Goal: Check status: Check status

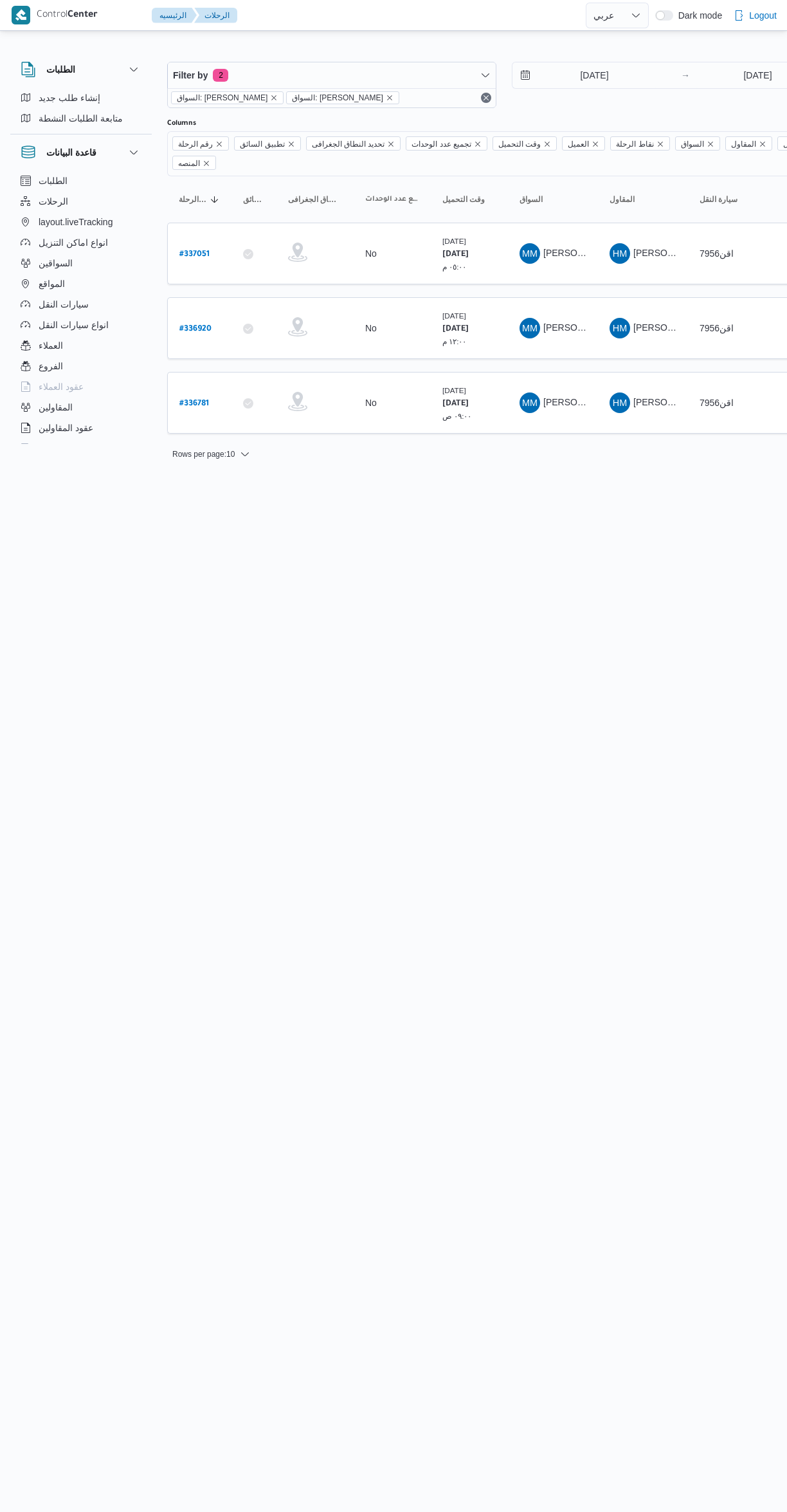
select select "ar"
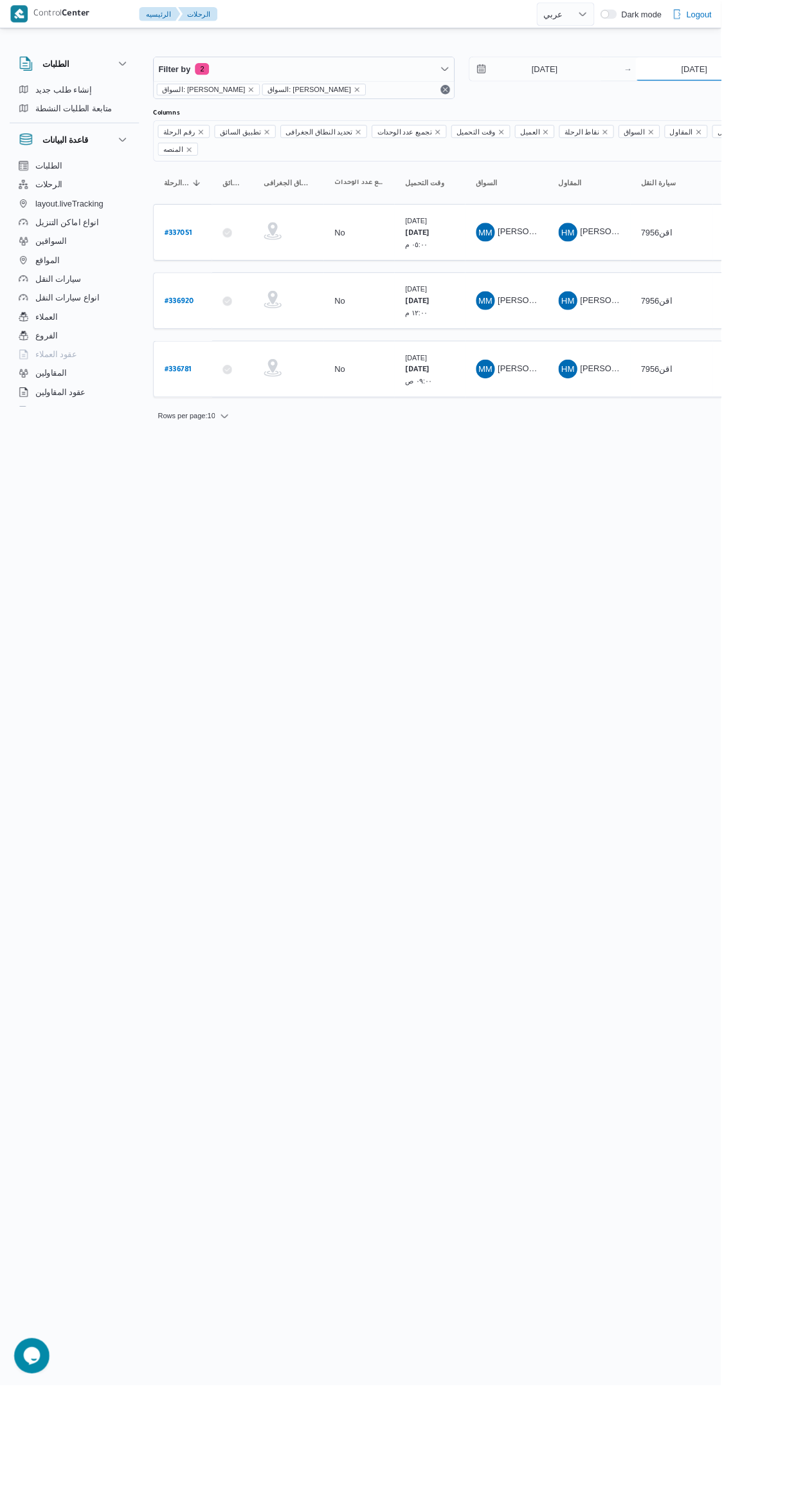
click at [730, 80] on input "[DATE]" at bounding box center [757, 74] width 128 height 25
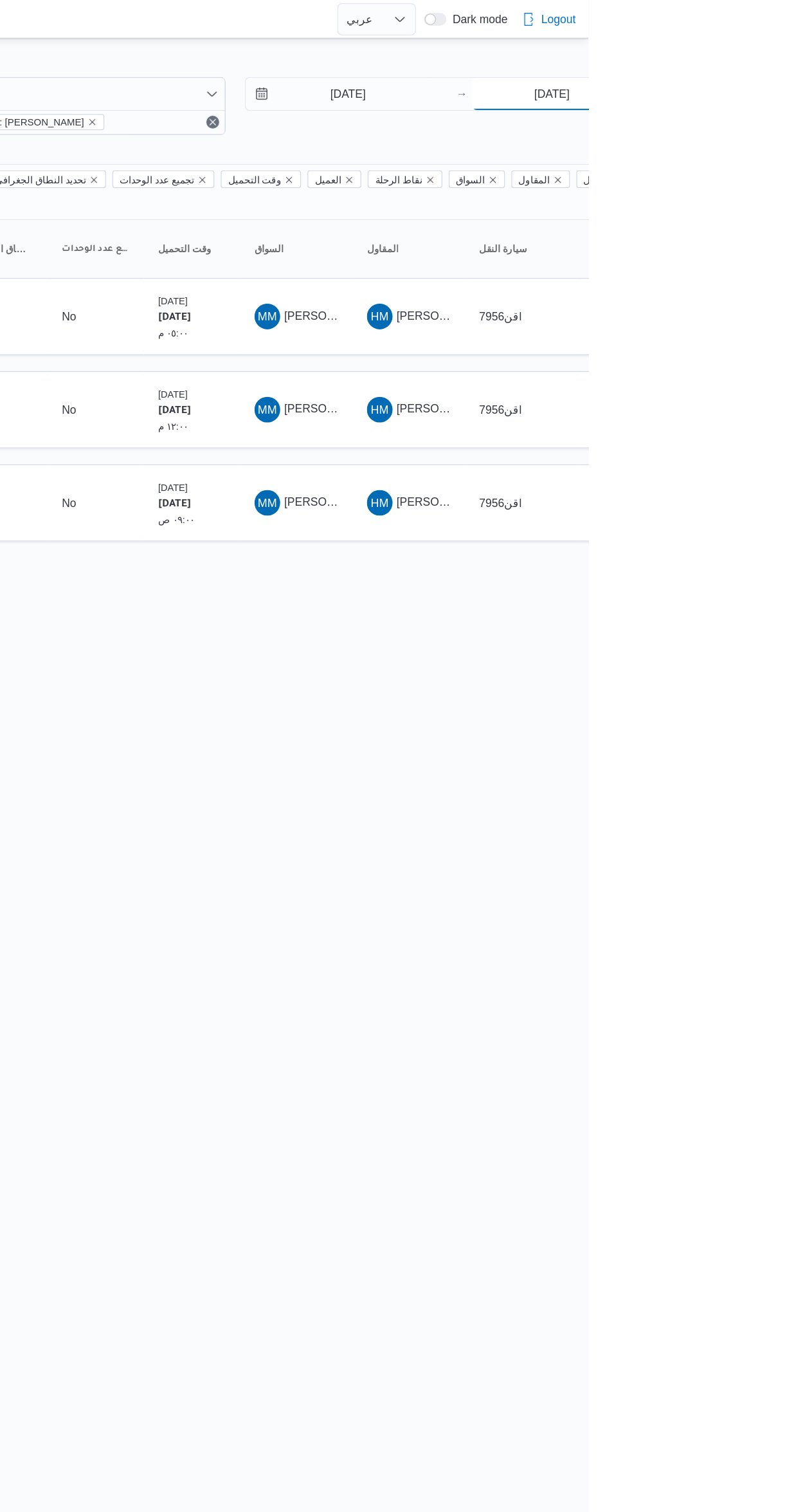
click at [751, 76] on input "[DATE]" at bounding box center [757, 74] width 128 height 25
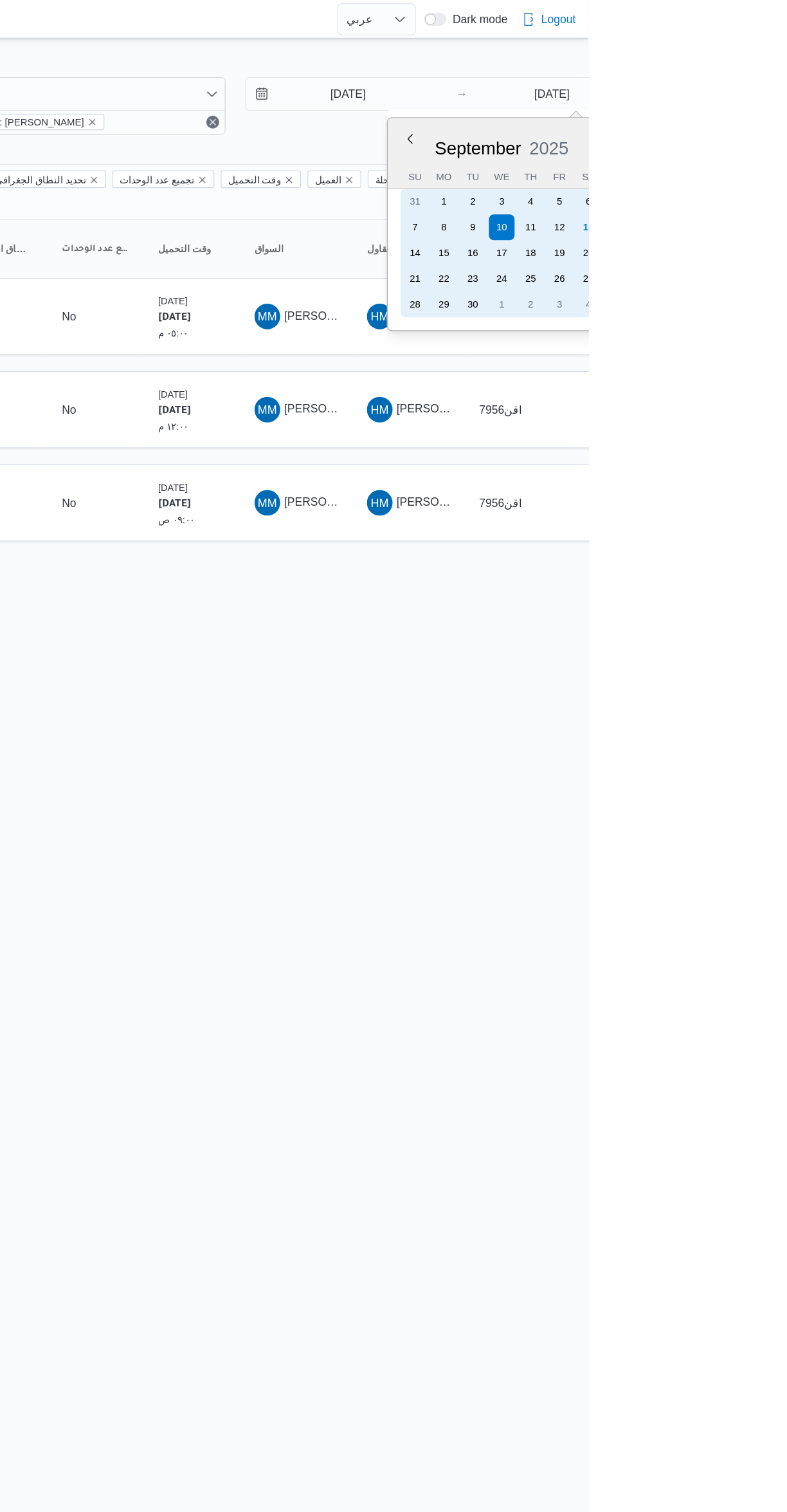
click at [786, 180] on div "13" at bounding box center [787, 183] width 21 height 21
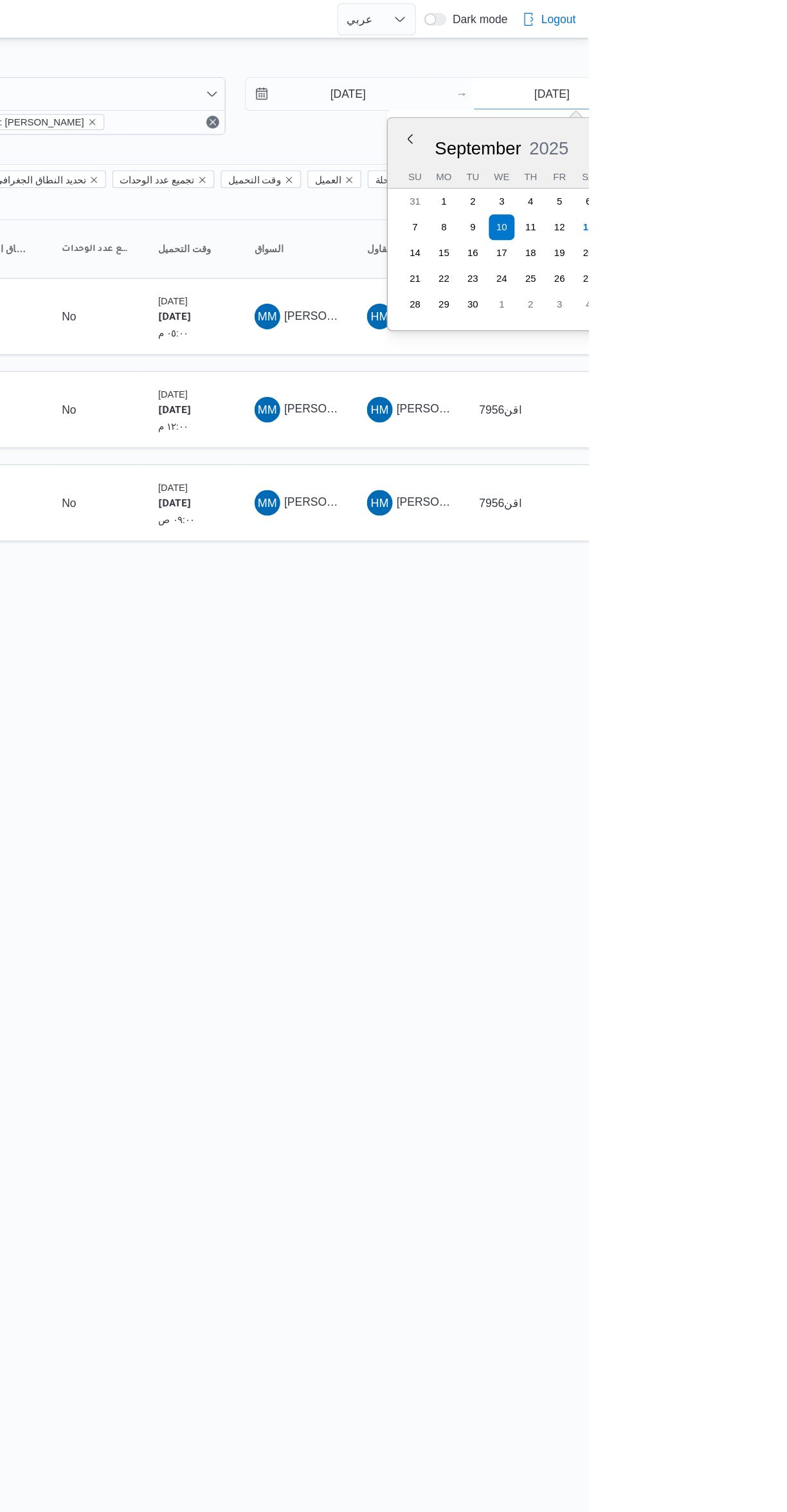
type input "[DATE]"
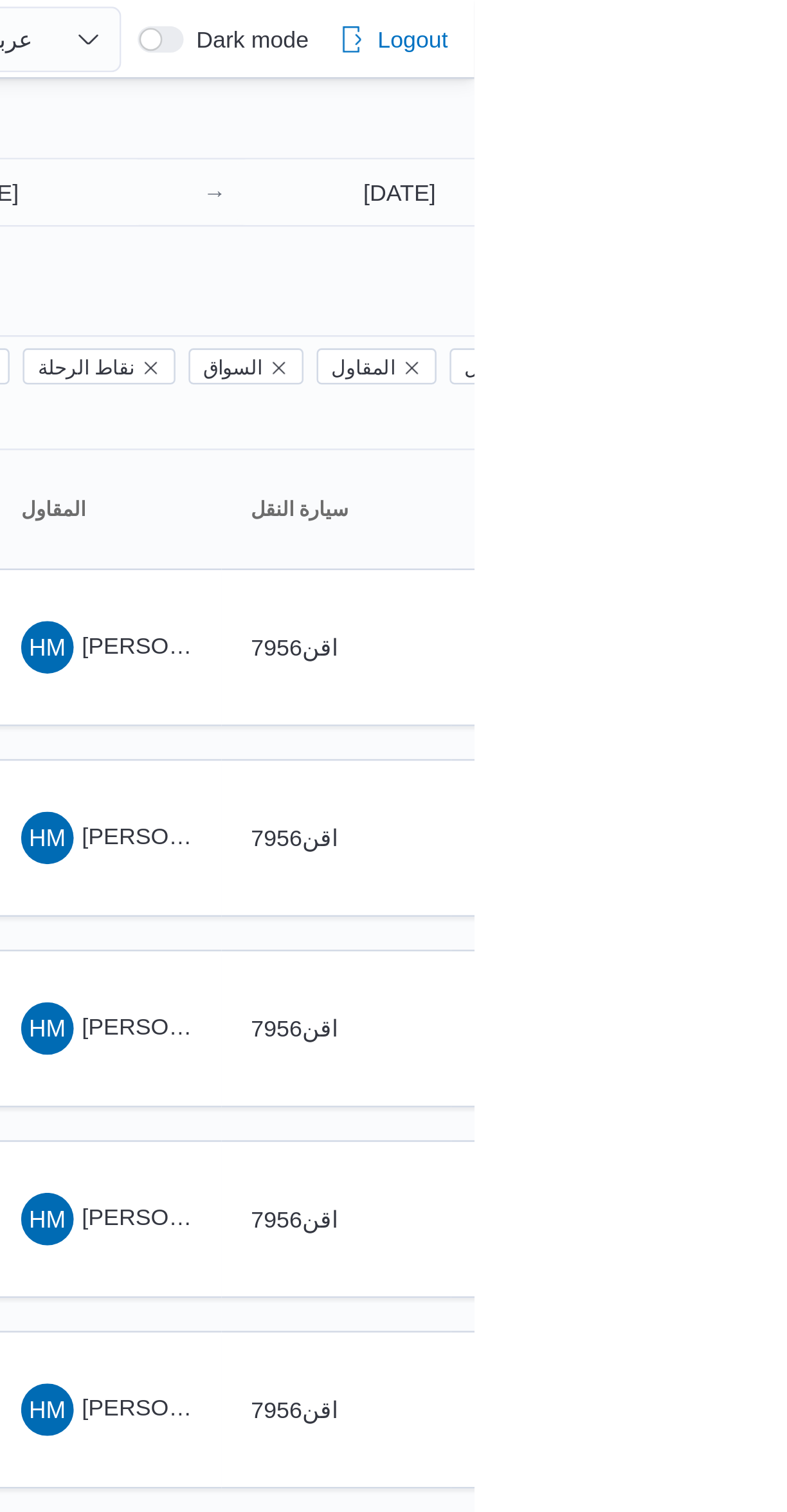
click at [659, 40] on div "Filter by 2 السواق: [PERSON_NAME] السواق: [PERSON_NAME] [DATE] → [DATE] Group B…" at bounding box center [385, 329] width 787 height 593
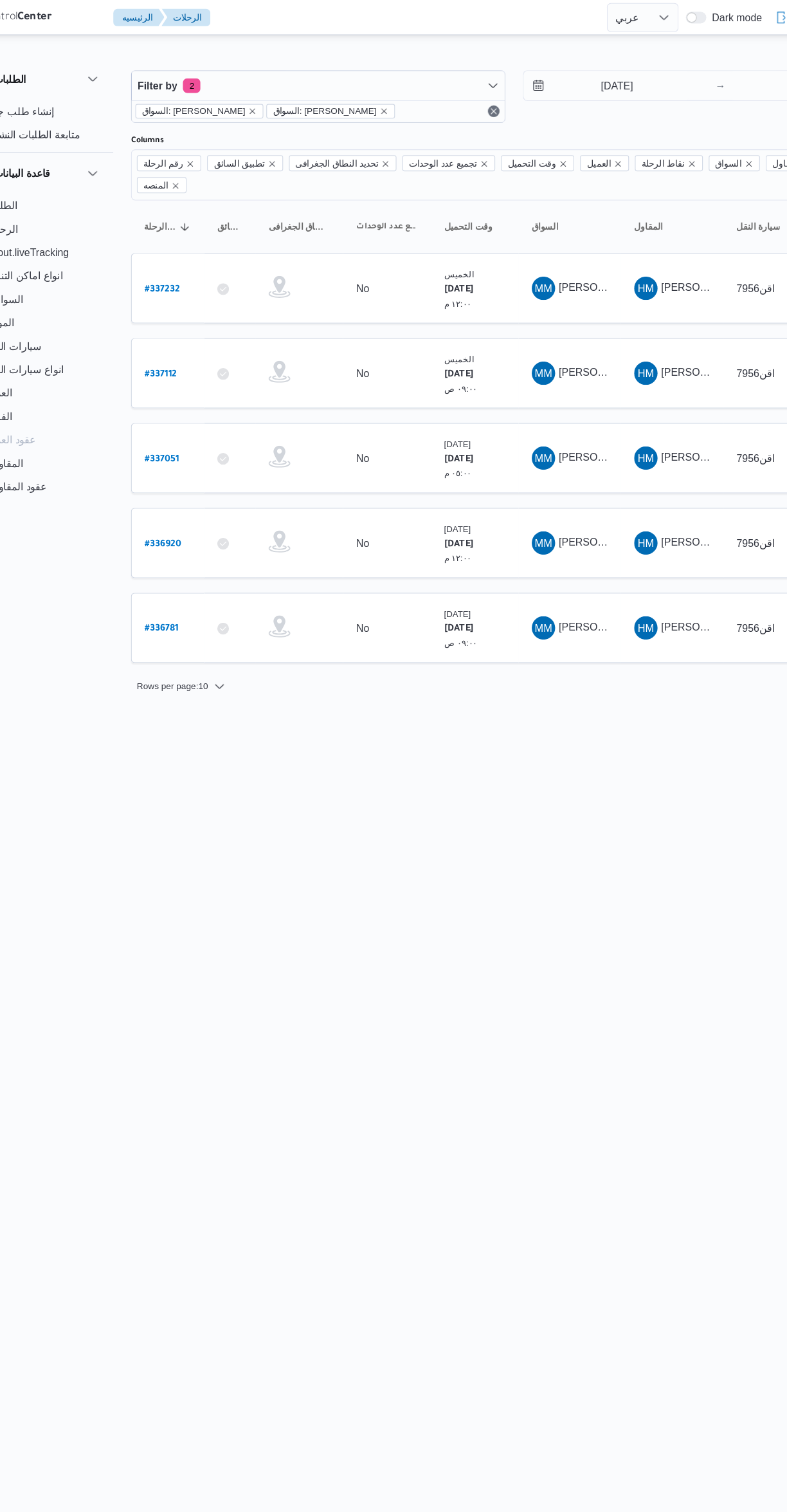
click at [197, 250] on b "# 337232" at bounding box center [194, 254] width 31 height 9
select select "ar"
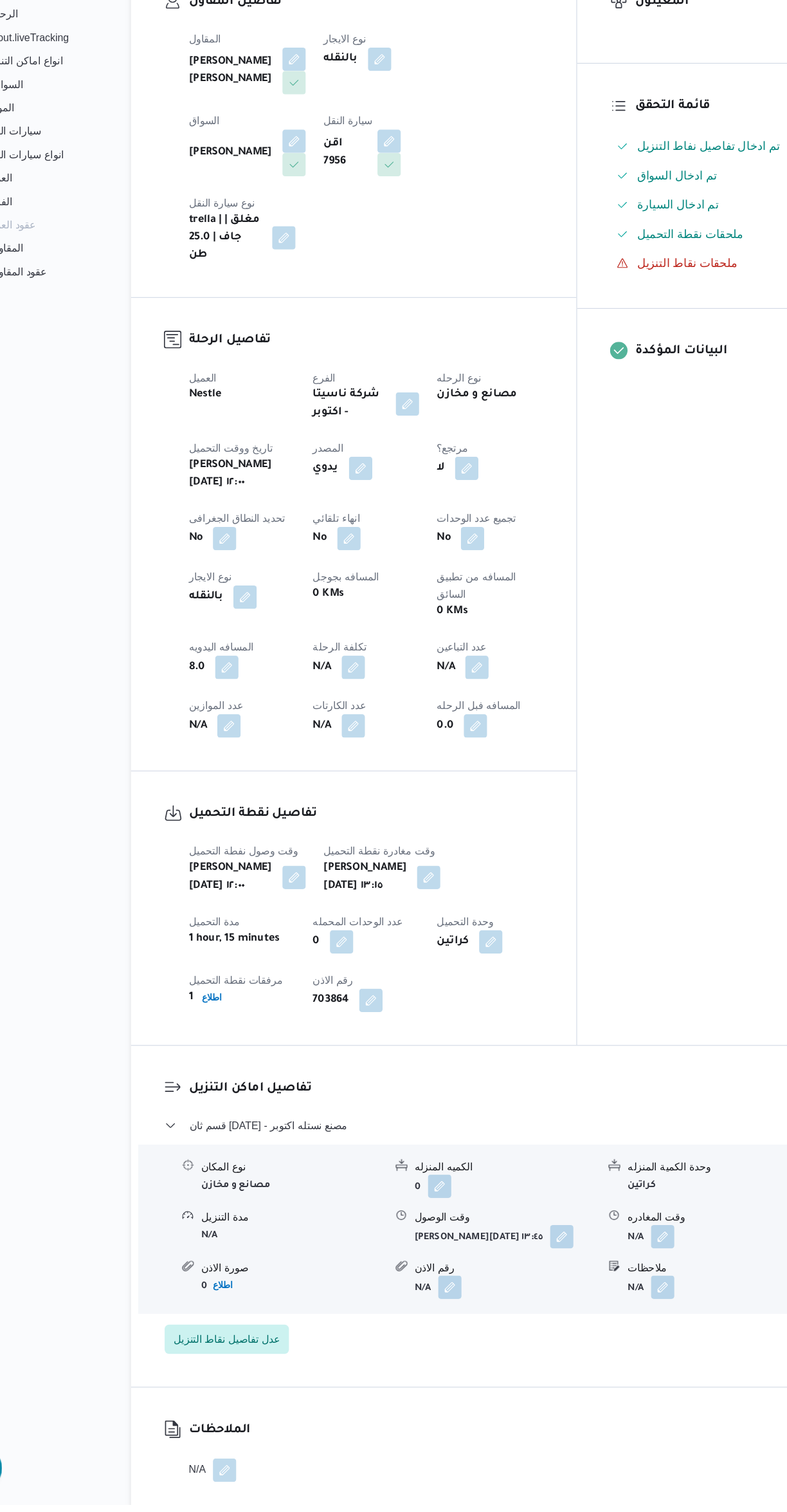
scroll to position [160, 0]
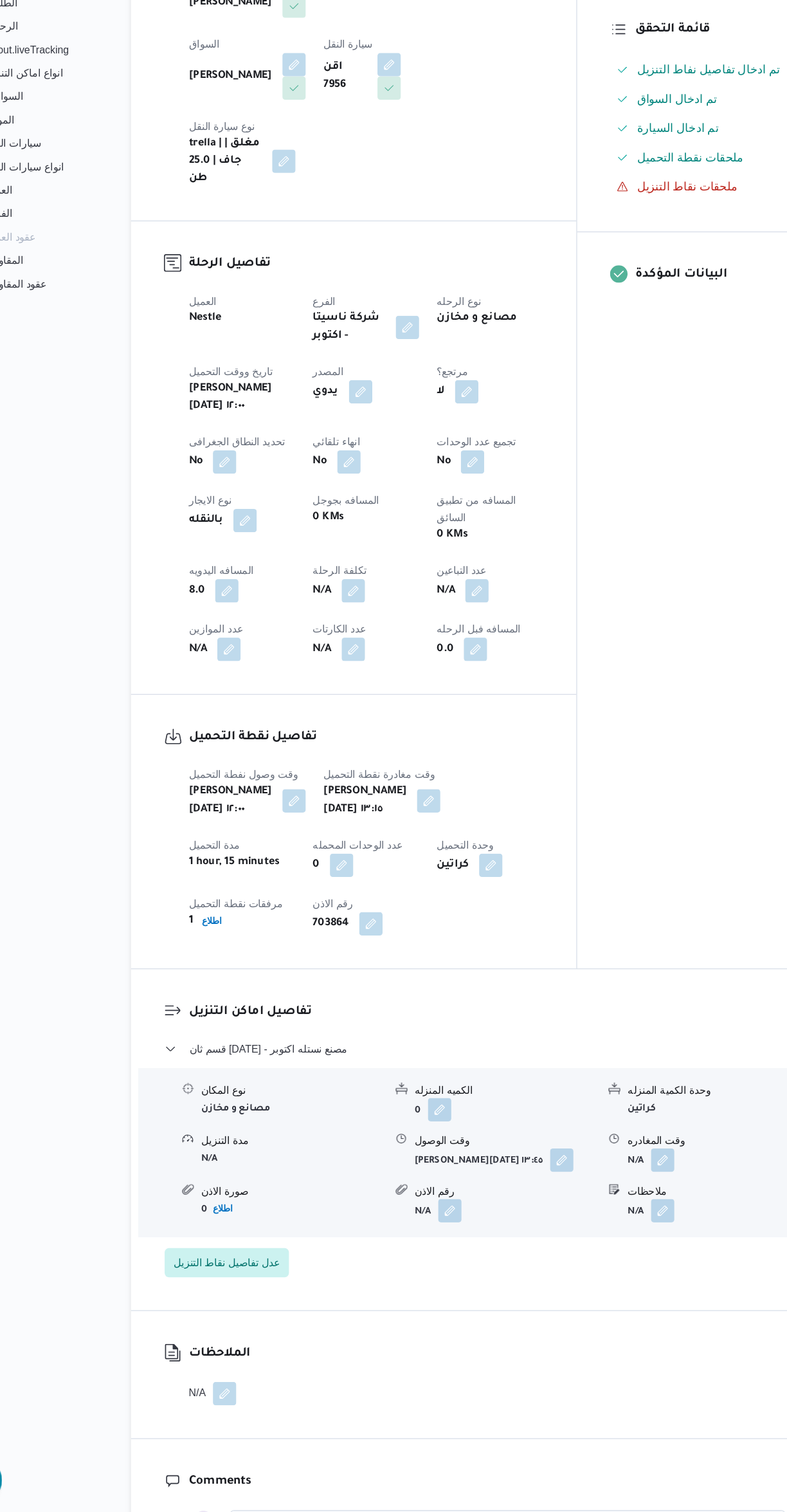
click at [639, 1189] on button "button" at bounding box center [635, 1199] width 21 height 21
click at [571, 1167] on input "وقت المغادره" at bounding box center [600, 1167] width 146 height 25
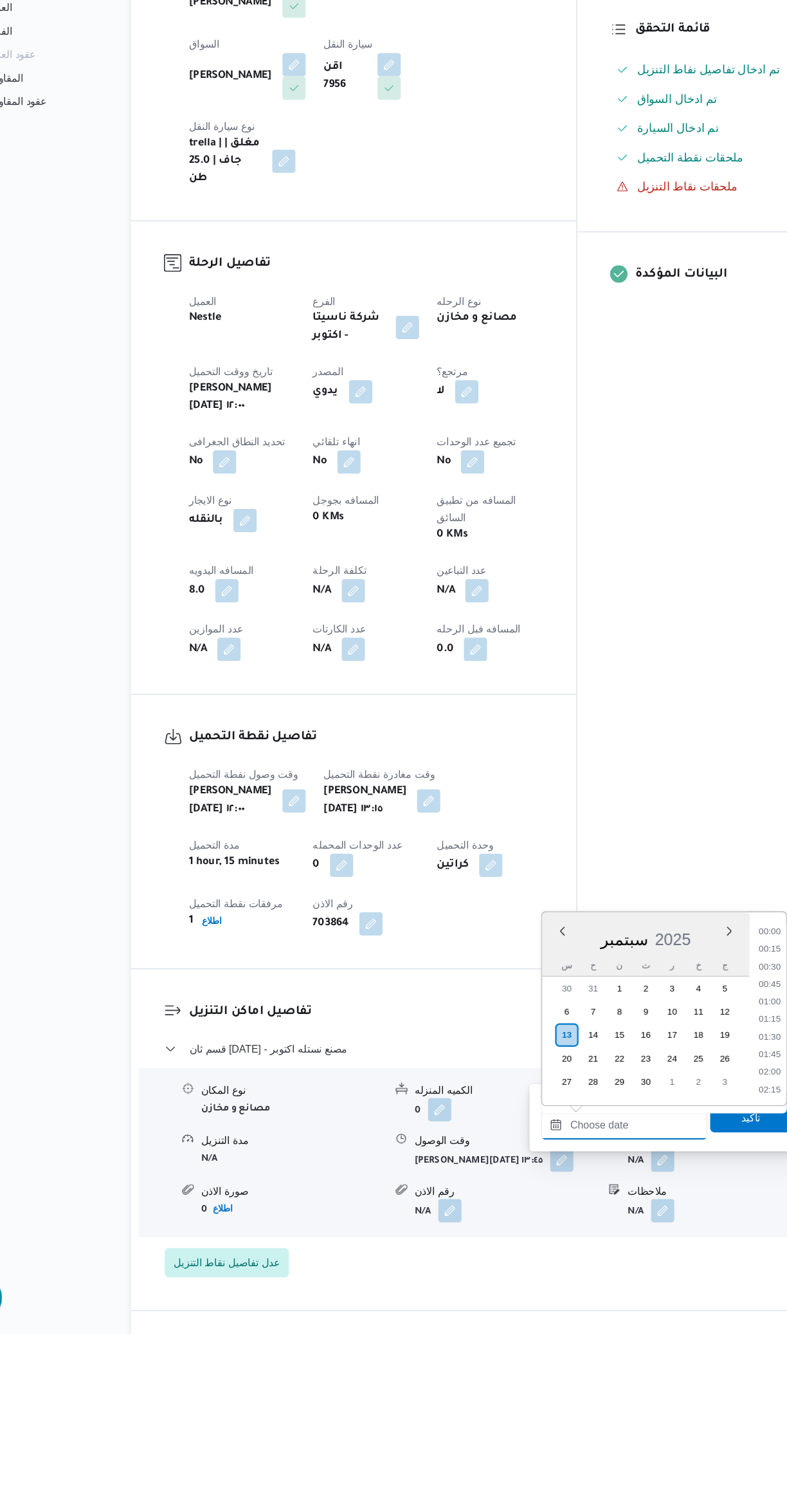
scroll to position [1203, 0]
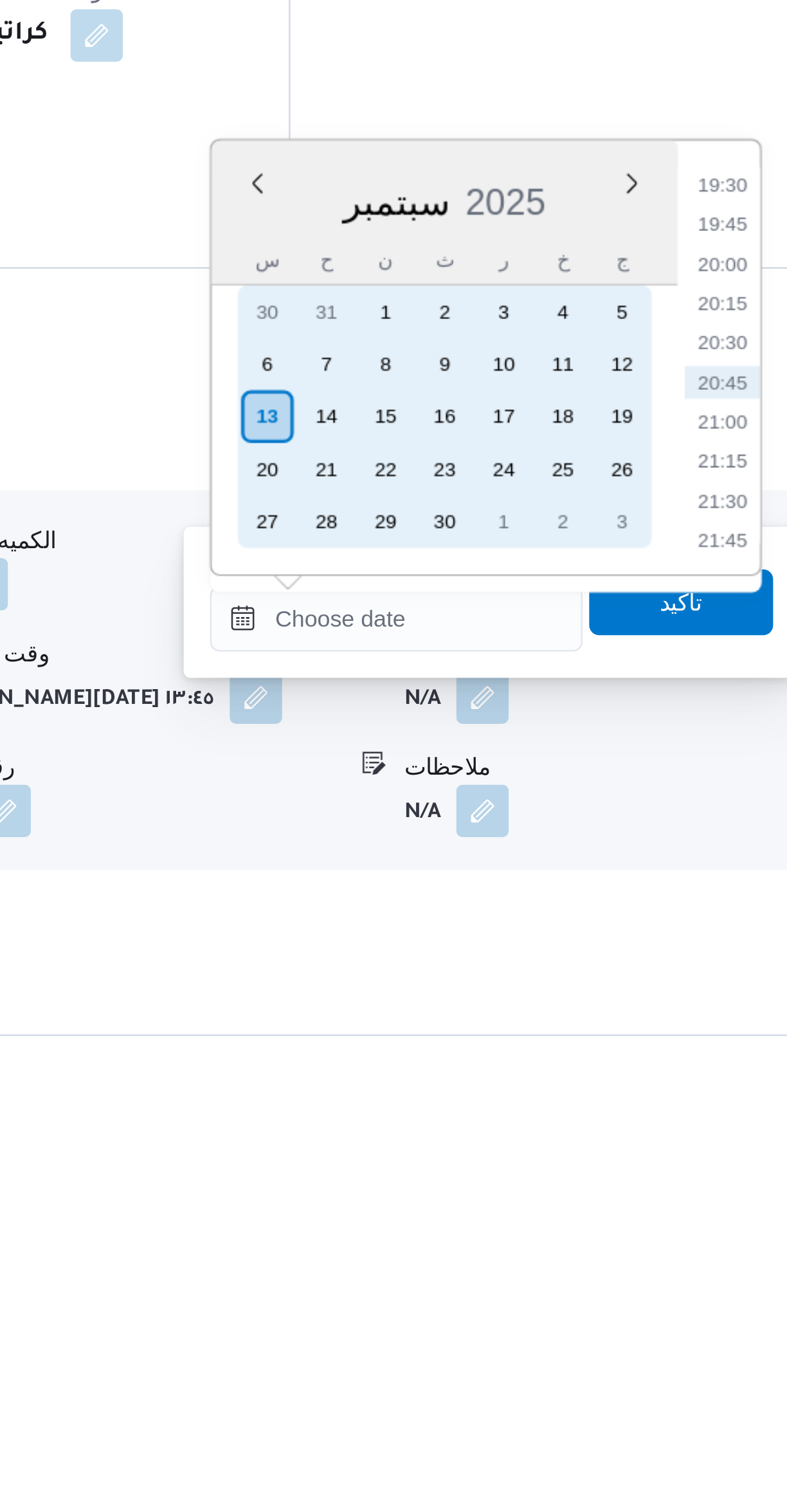
click at [668, 1228] on div "11" at bounding box center [666, 1229] width 21 height 21
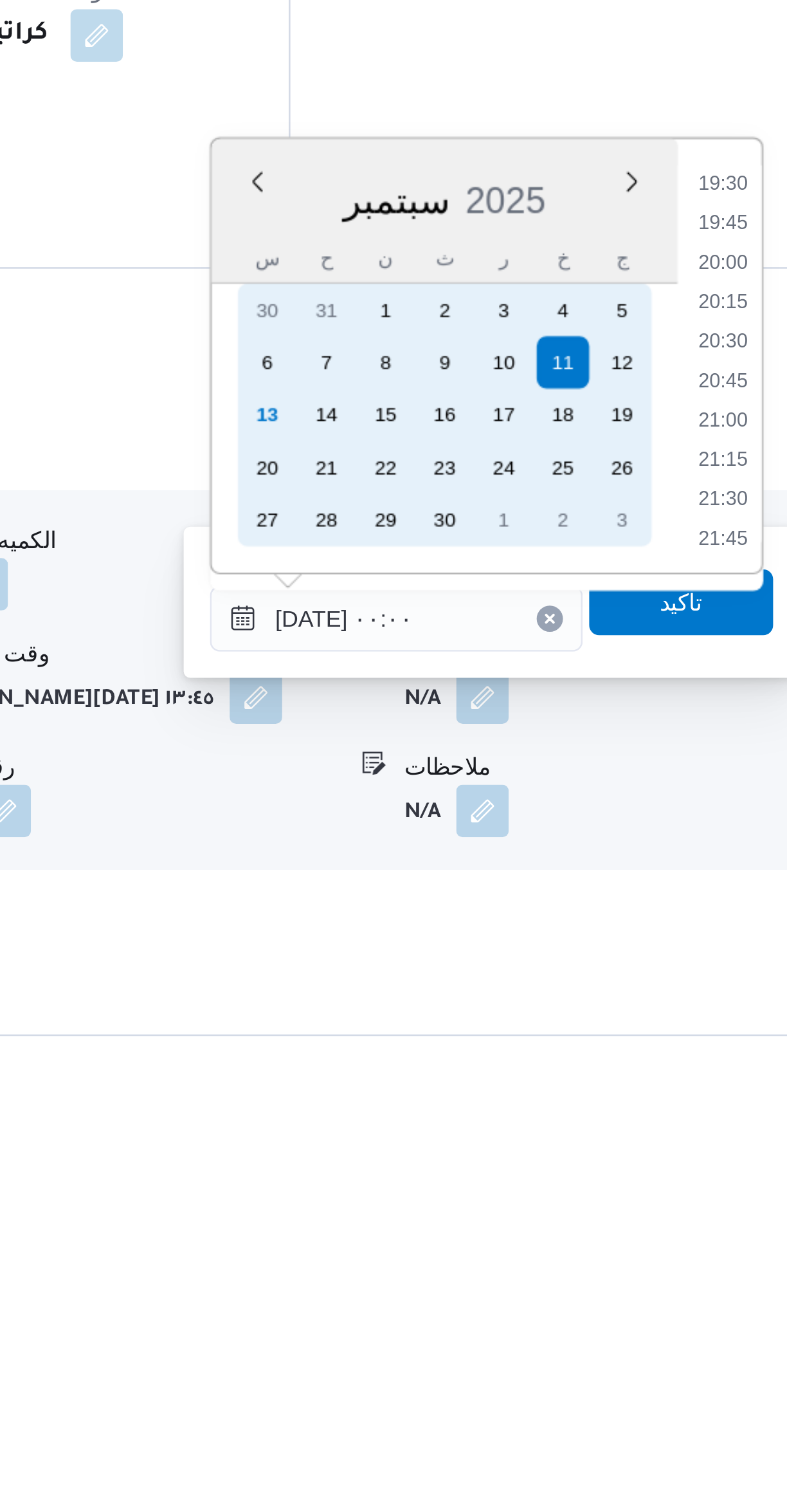
scroll to position [0, 0]
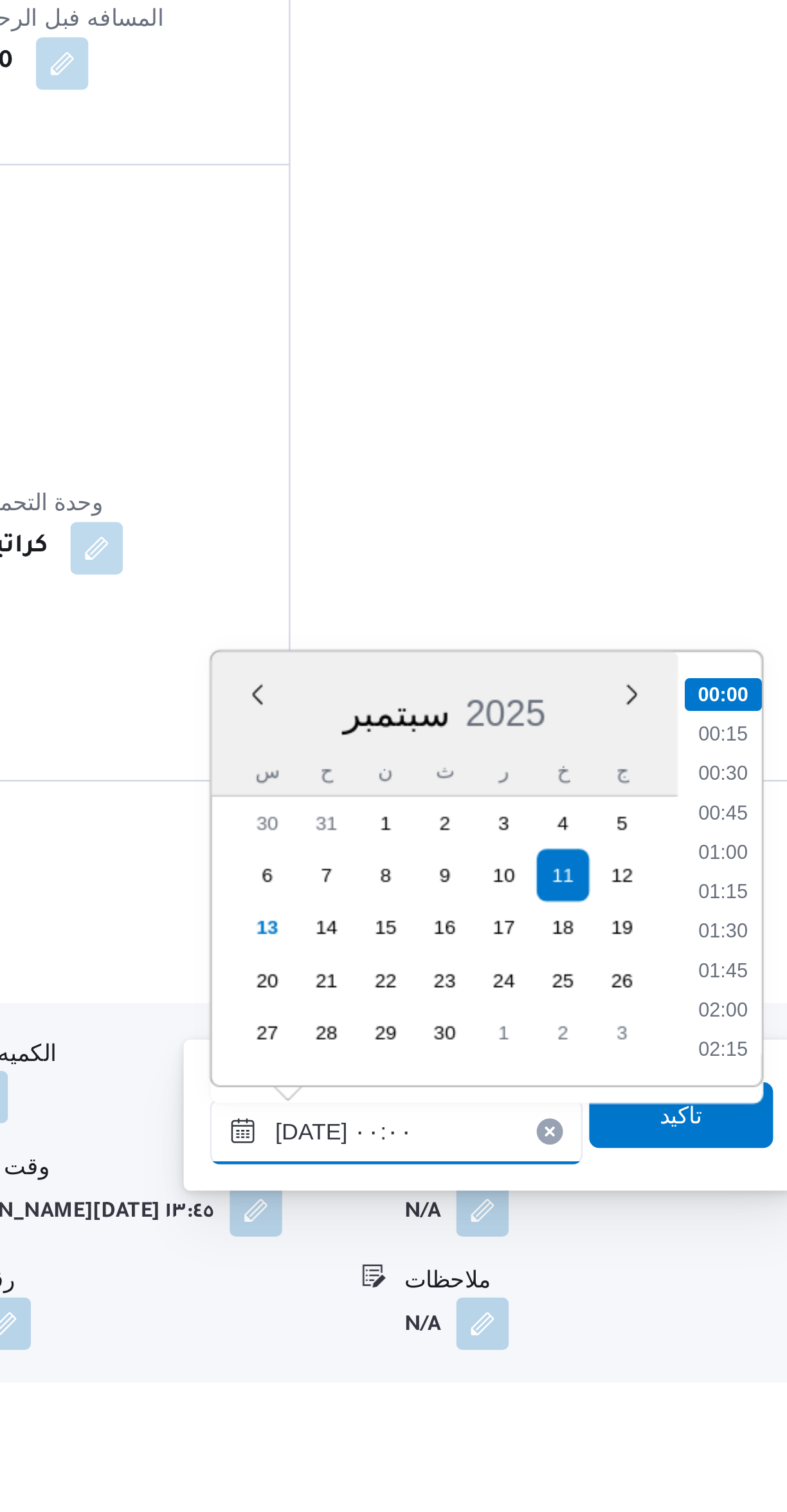
click at [555, 1331] on input "[DATE] ٠٠:٠٠" at bounding box center [600, 1328] width 146 height 25
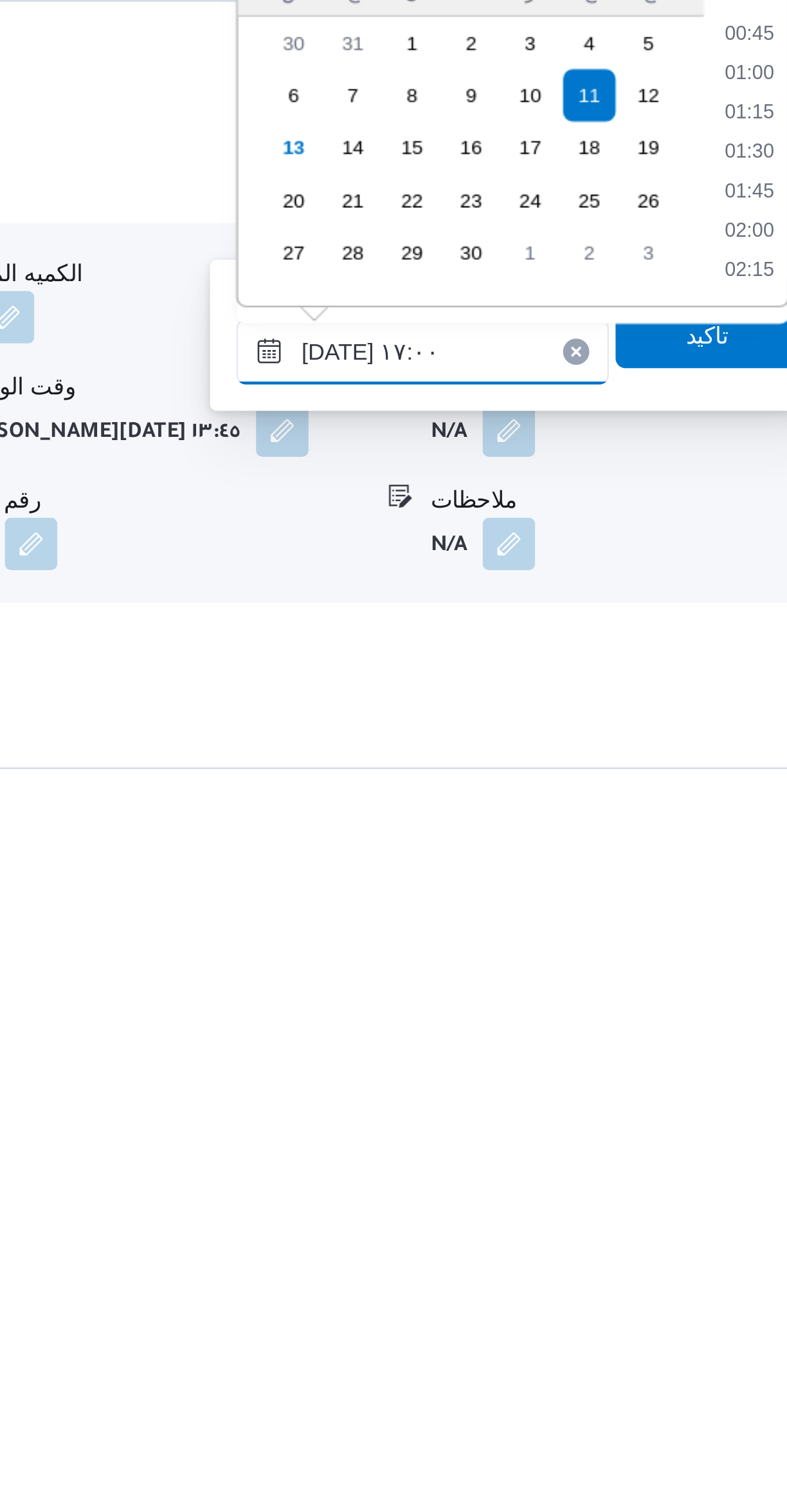
scroll to position [915, 0]
type input "[DATE] ١٧:٠٠"
click at [728, 1290] on li "17:00" at bounding box center [728, 1292] width 31 height 13
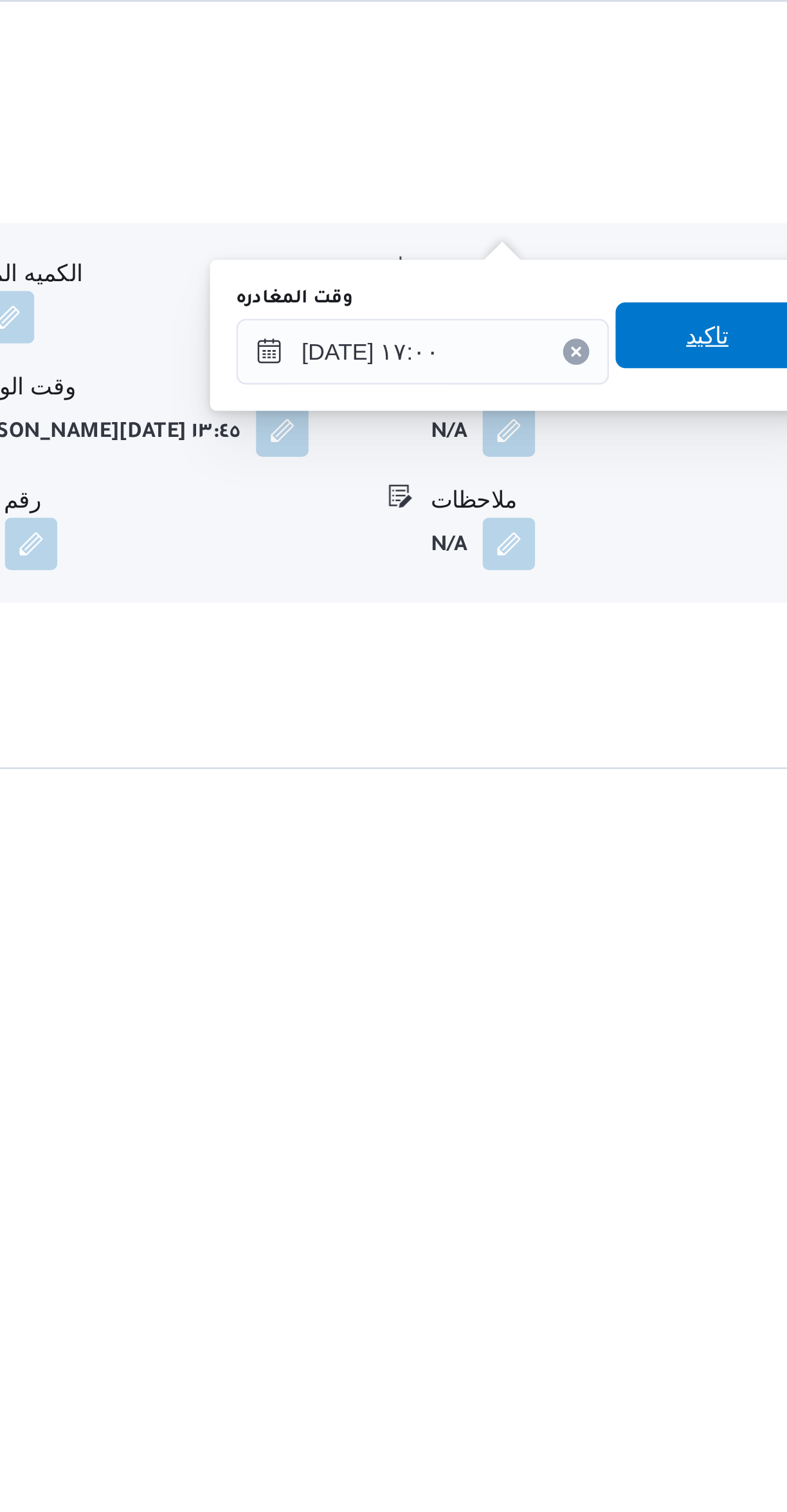
click at [711, 1325] on span "تاكيد" at bounding box center [712, 1321] width 72 height 25
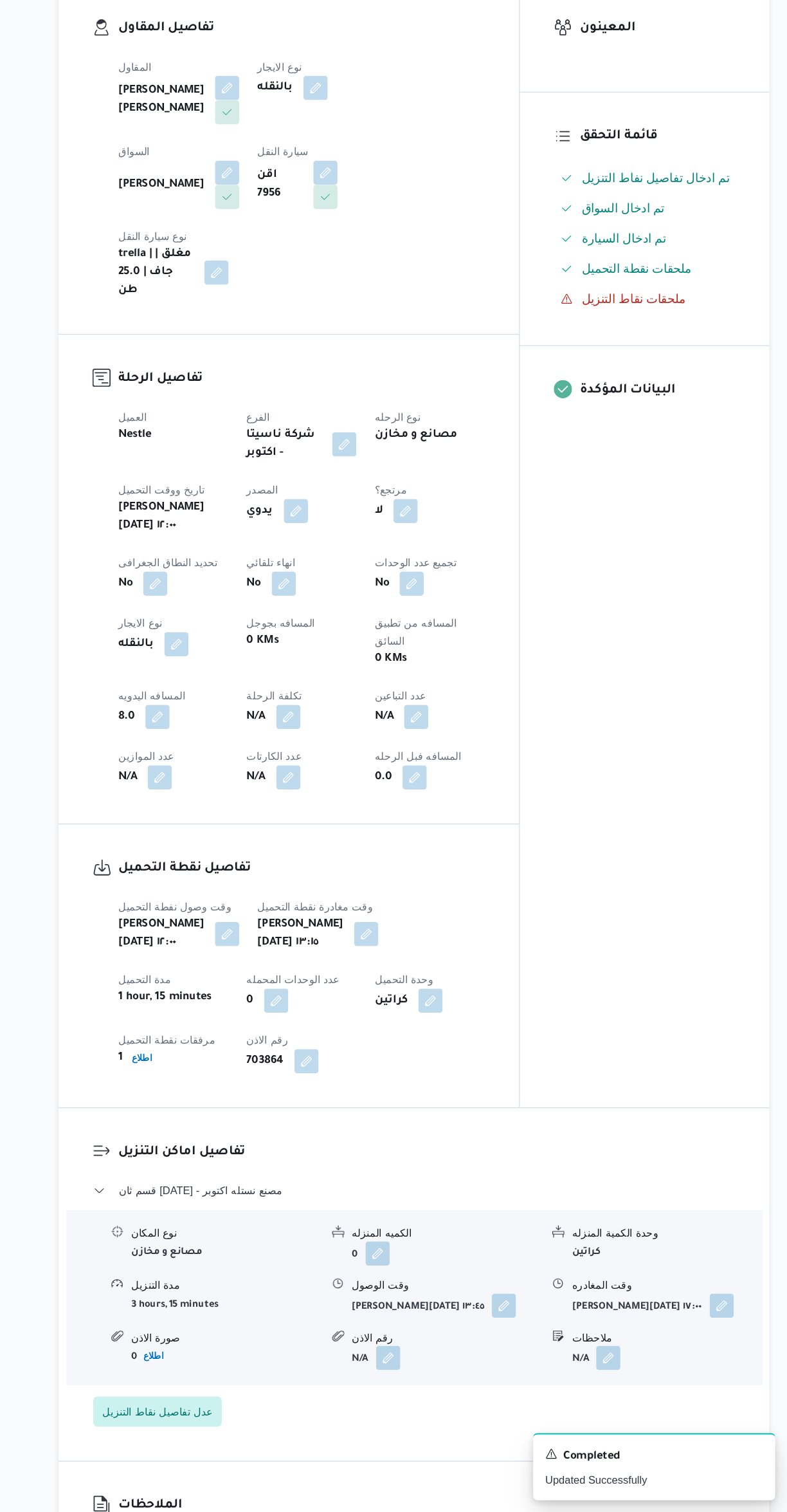
scroll to position [22, 0]
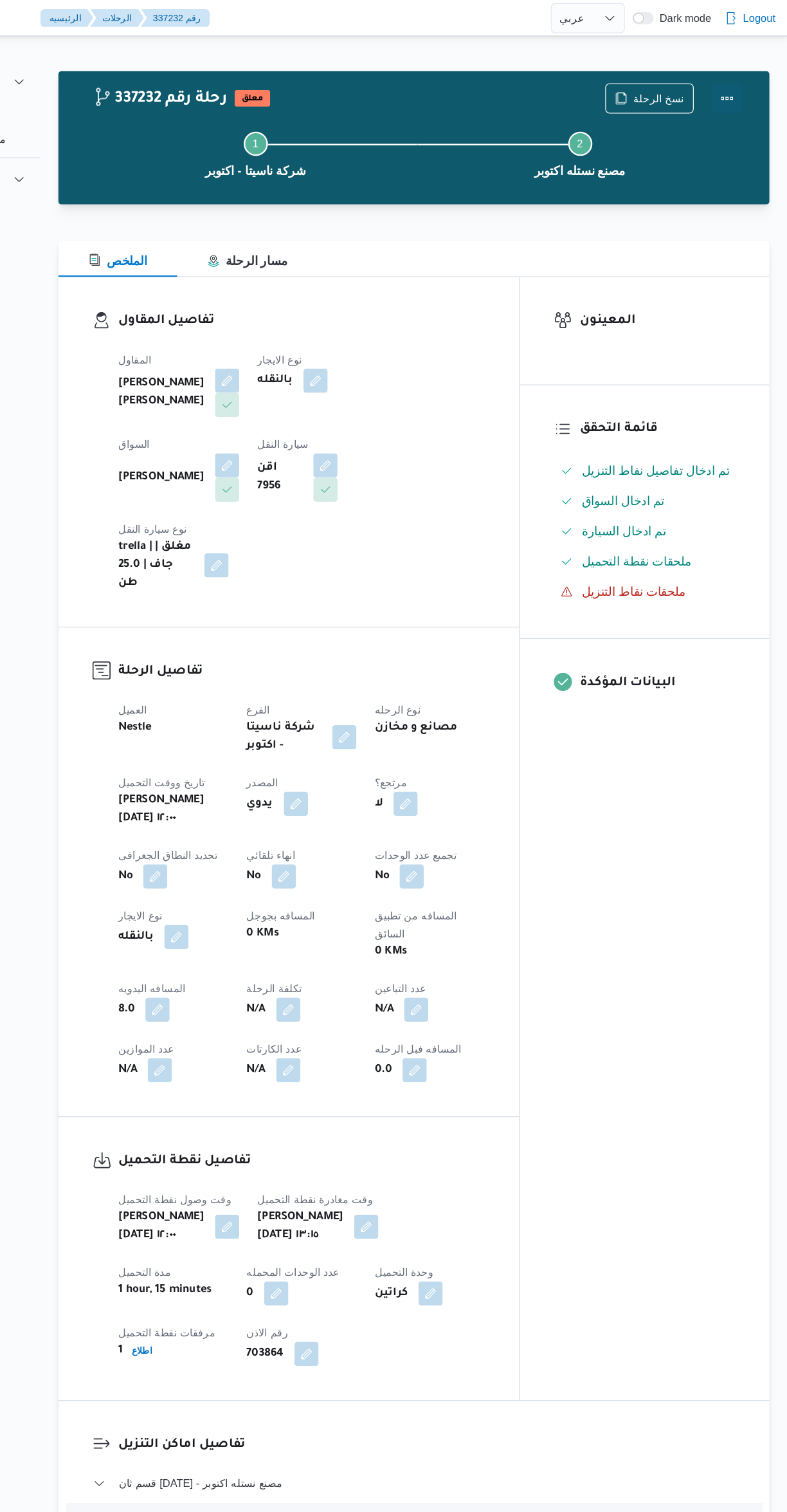
click at [736, 89] on button "Actions" at bounding box center [735, 83] width 25 height 25
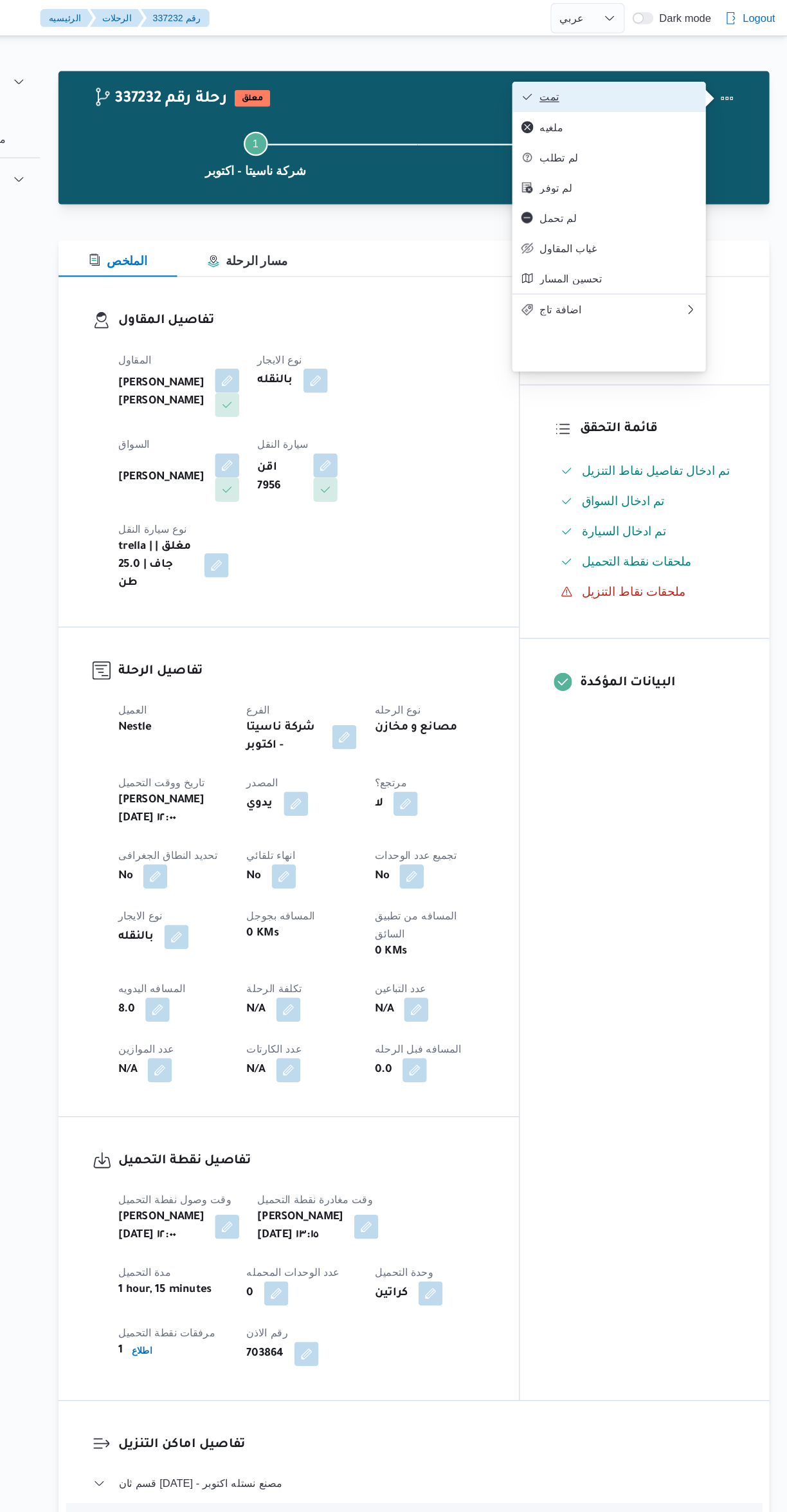
click at [659, 80] on span "تمت" at bounding box center [643, 82] width 134 height 10
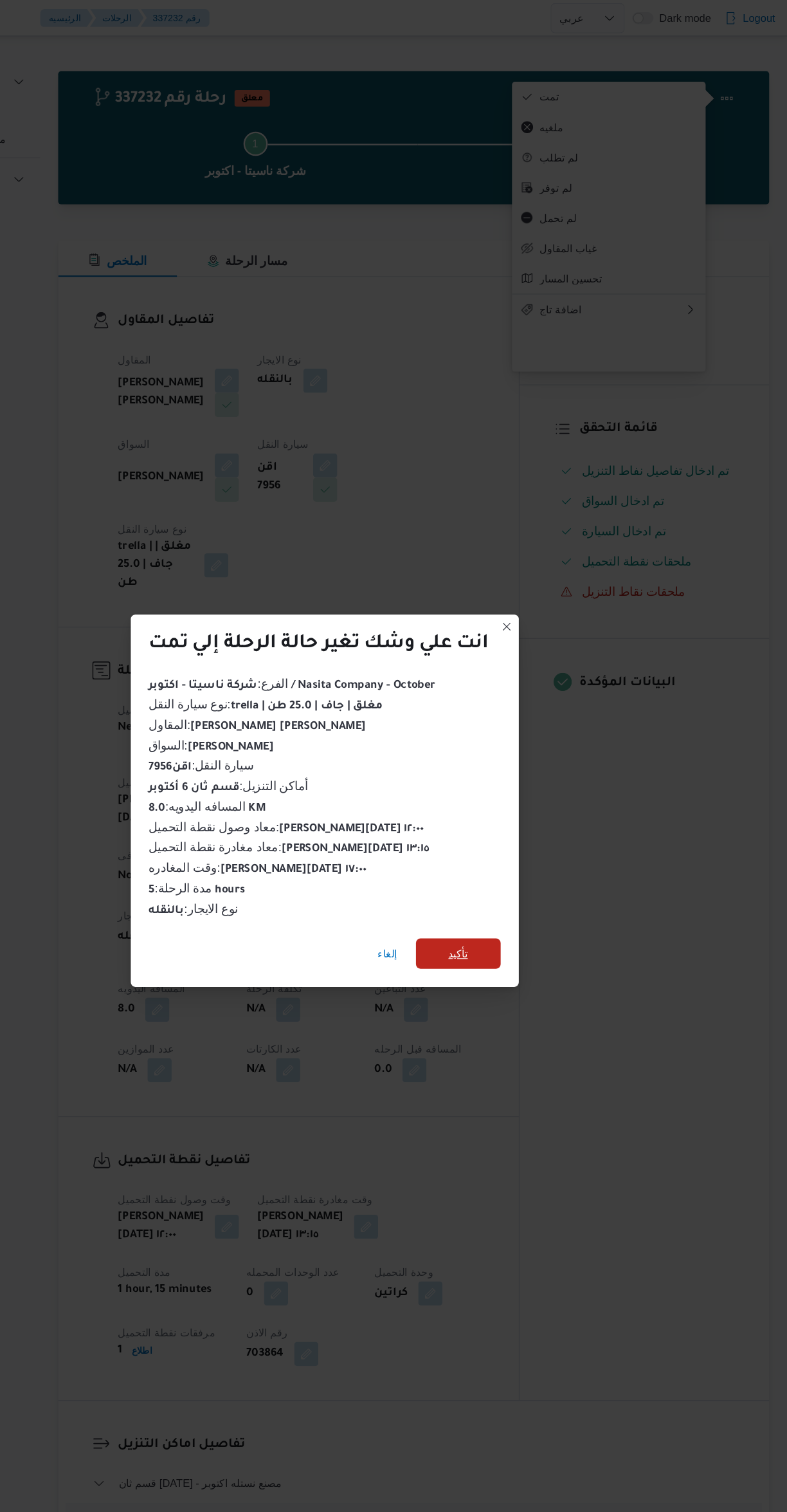
click at [539, 802] on span "تأكيد" at bounding box center [507, 810] width 72 height 25
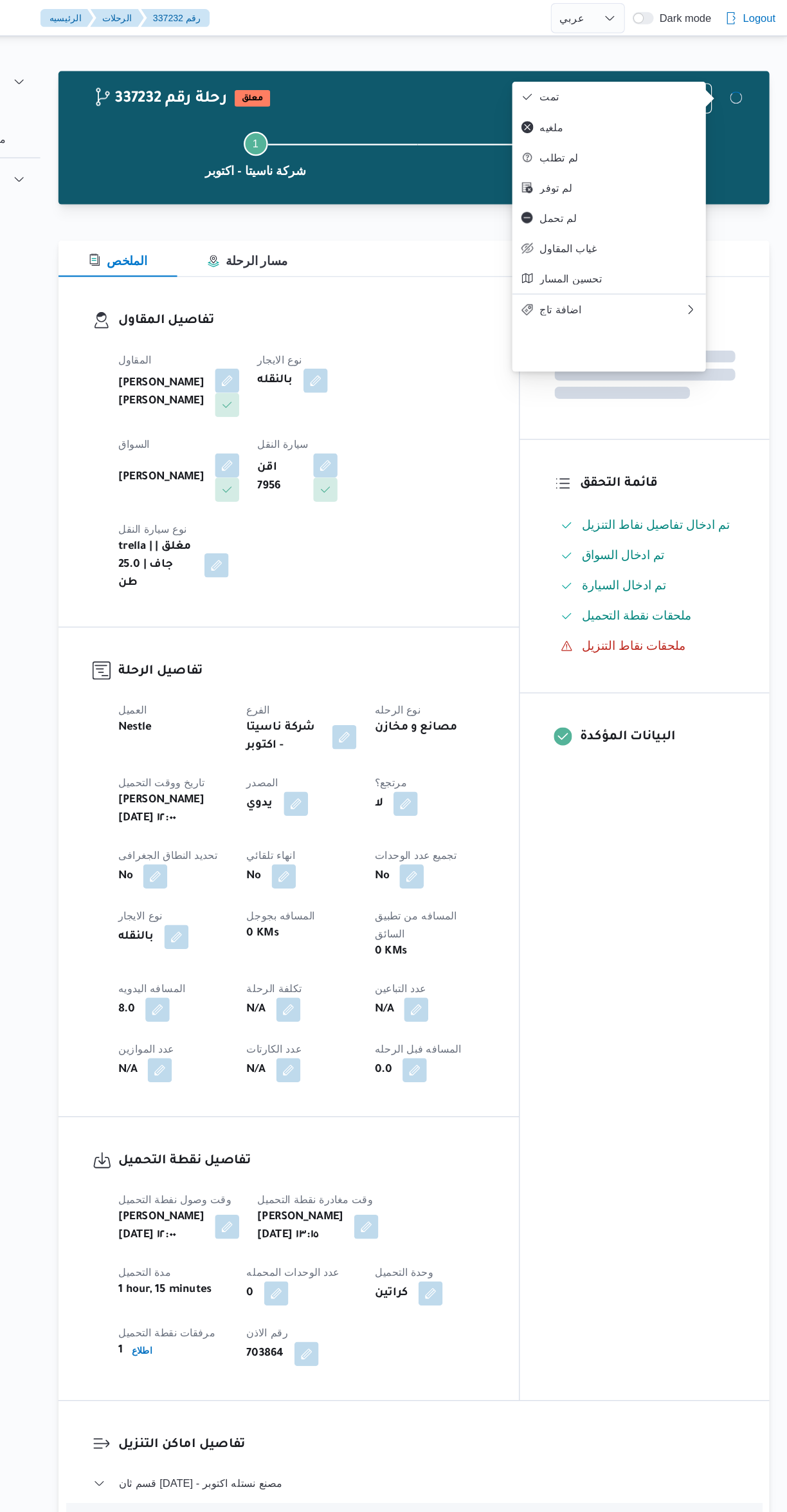
click at [666, 818] on div "المعينون قائمة التحقق تم ادخال تفاصيل نفاط التنزيل تم ادخال السواق تم ادخال الس…" at bounding box center [665, 712] width 212 height 954
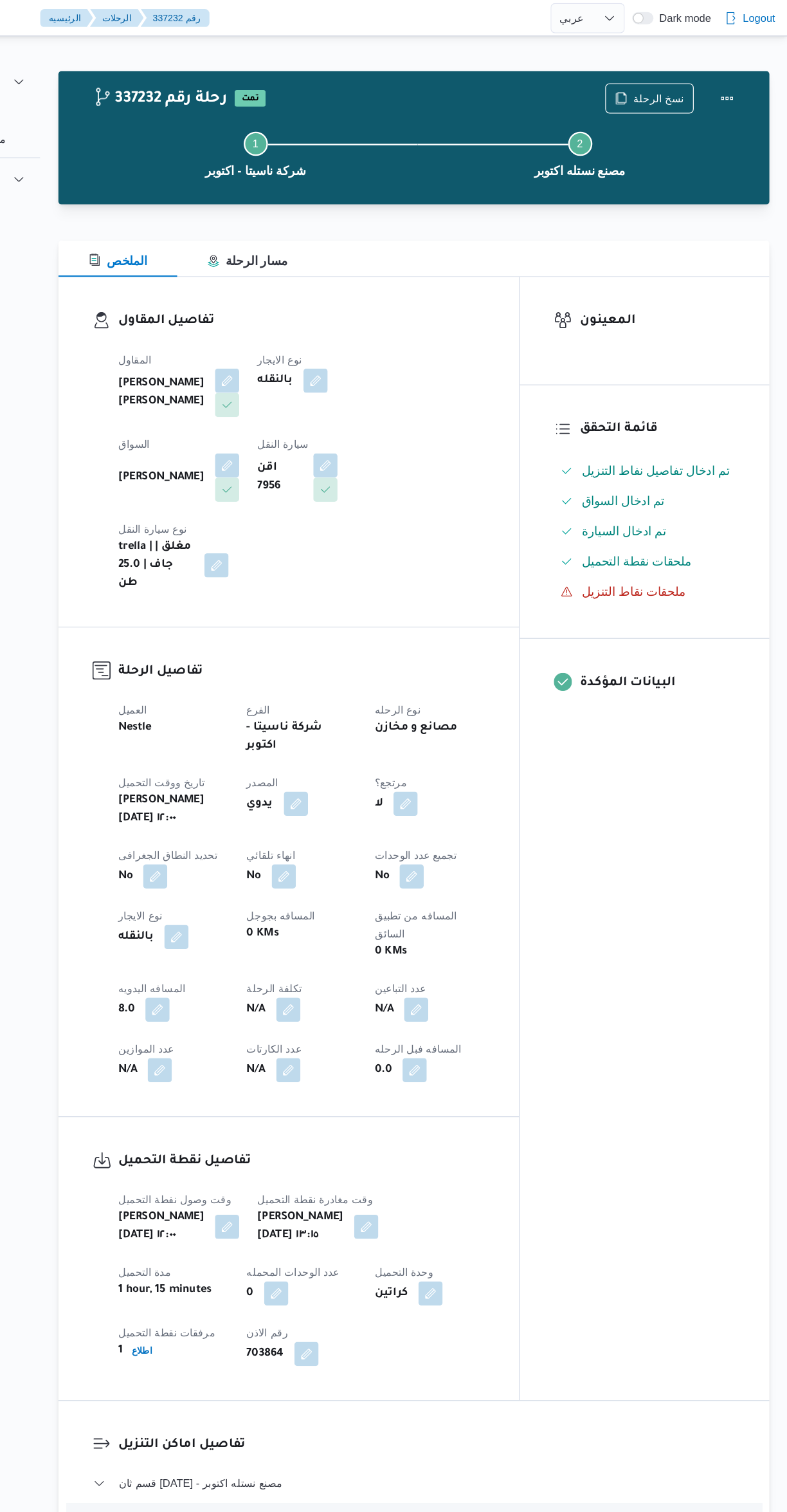
select select "ar"
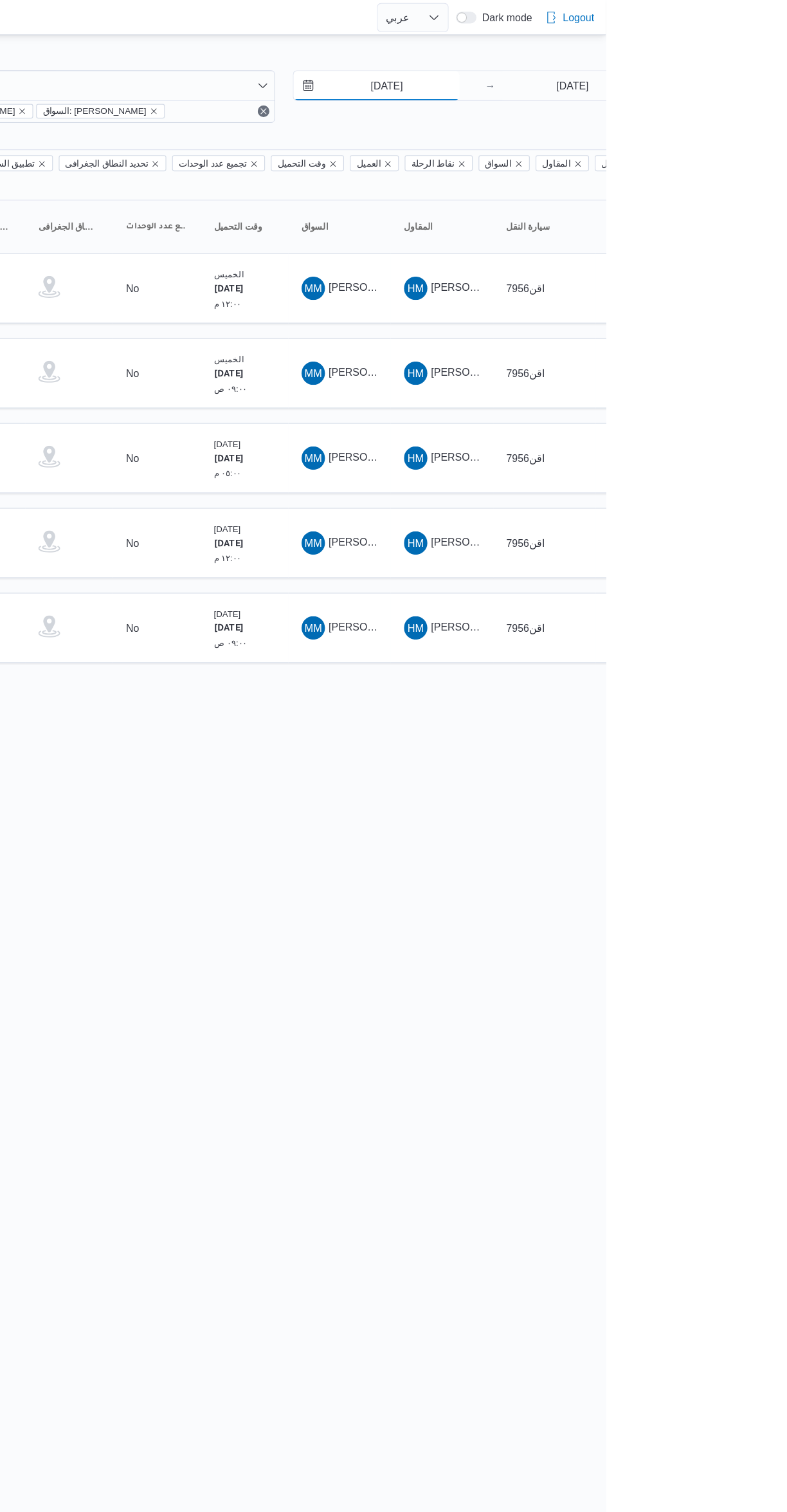
click at [586, 80] on input "[DATE]" at bounding box center [585, 74] width 146 height 25
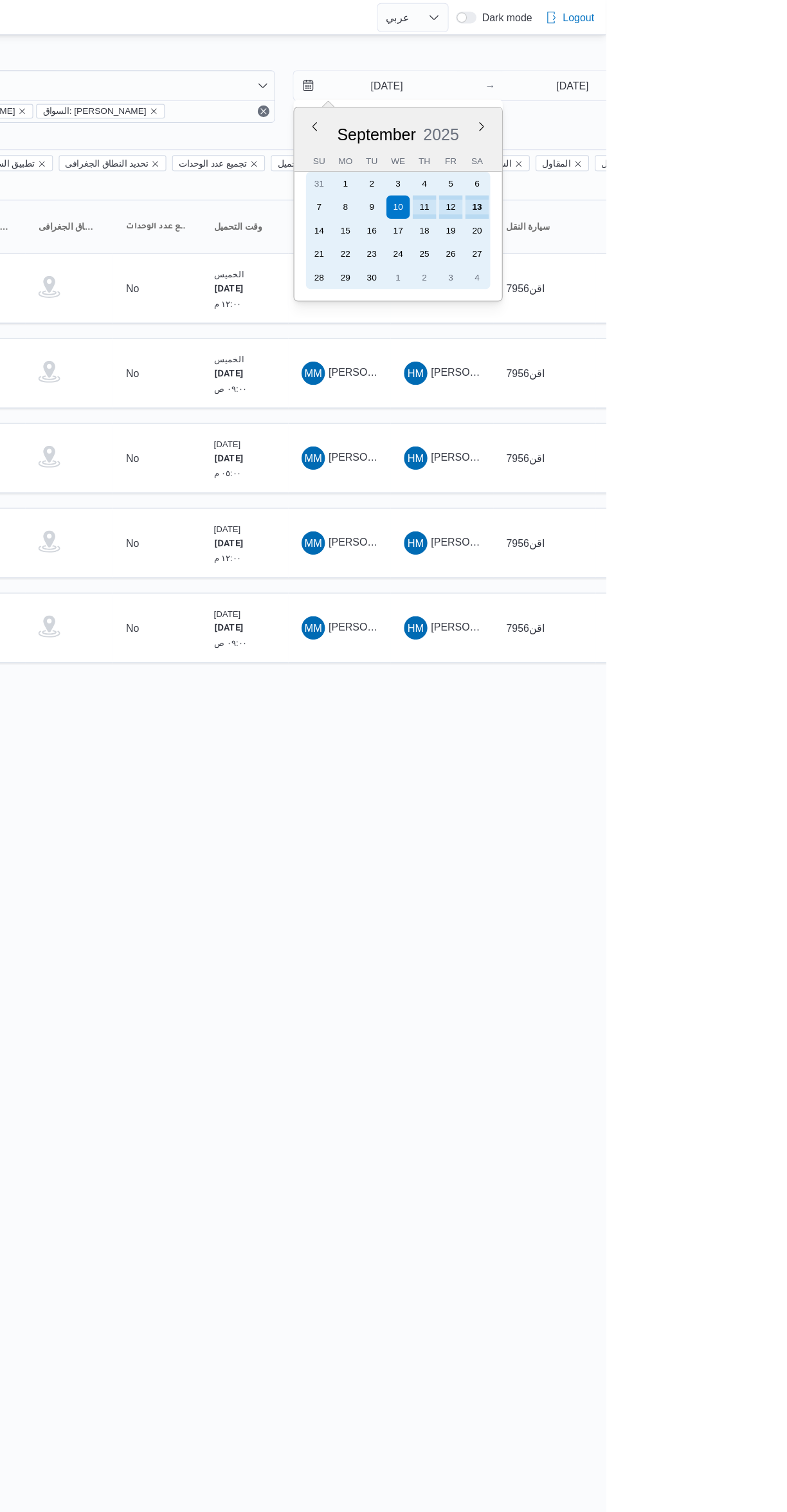
click at [673, 181] on div "13" at bounding box center [674, 183] width 21 height 21
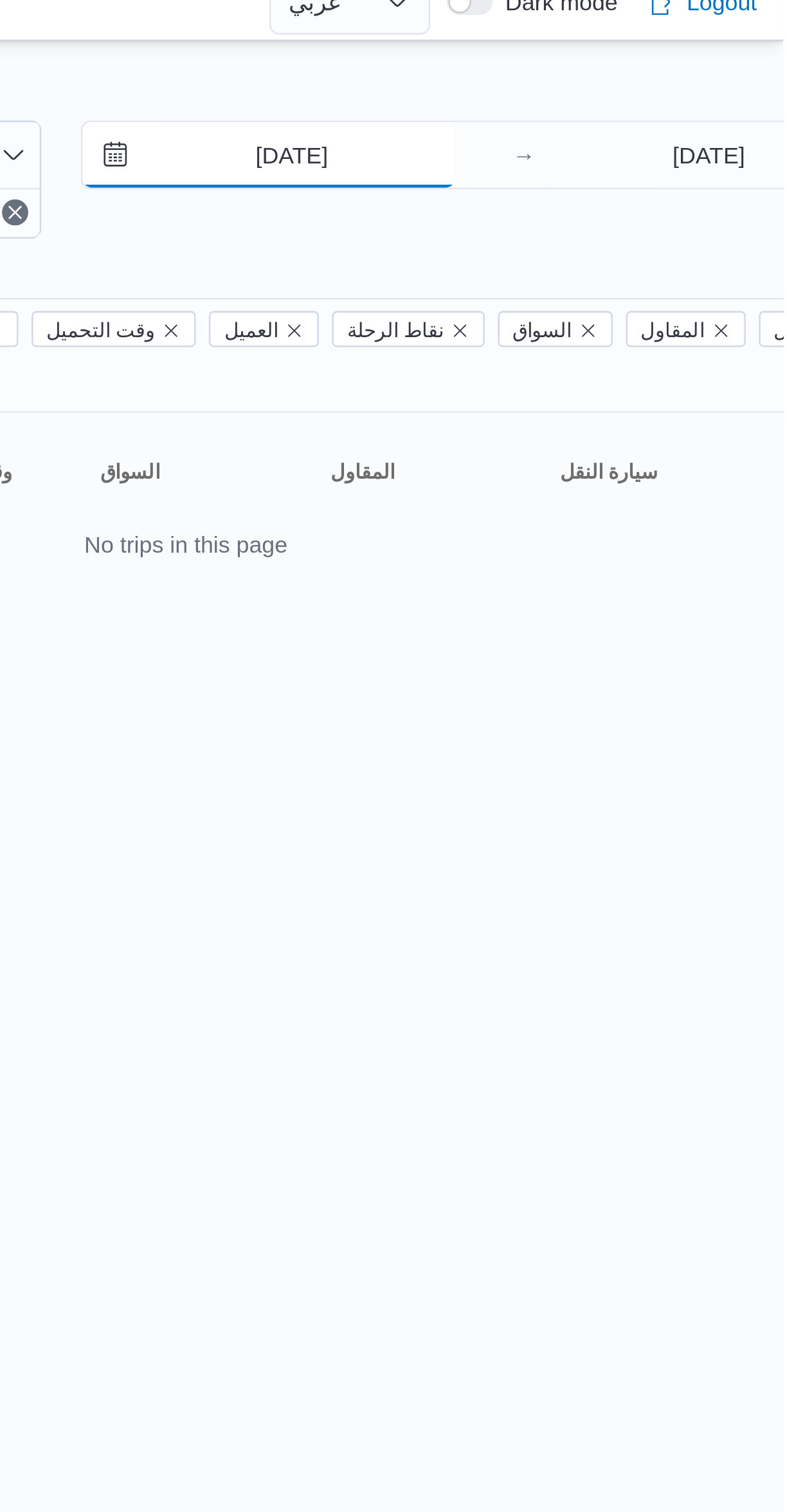
click at [579, 73] on input "[DATE]" at bounding box center [585, 74] width 146 height 25
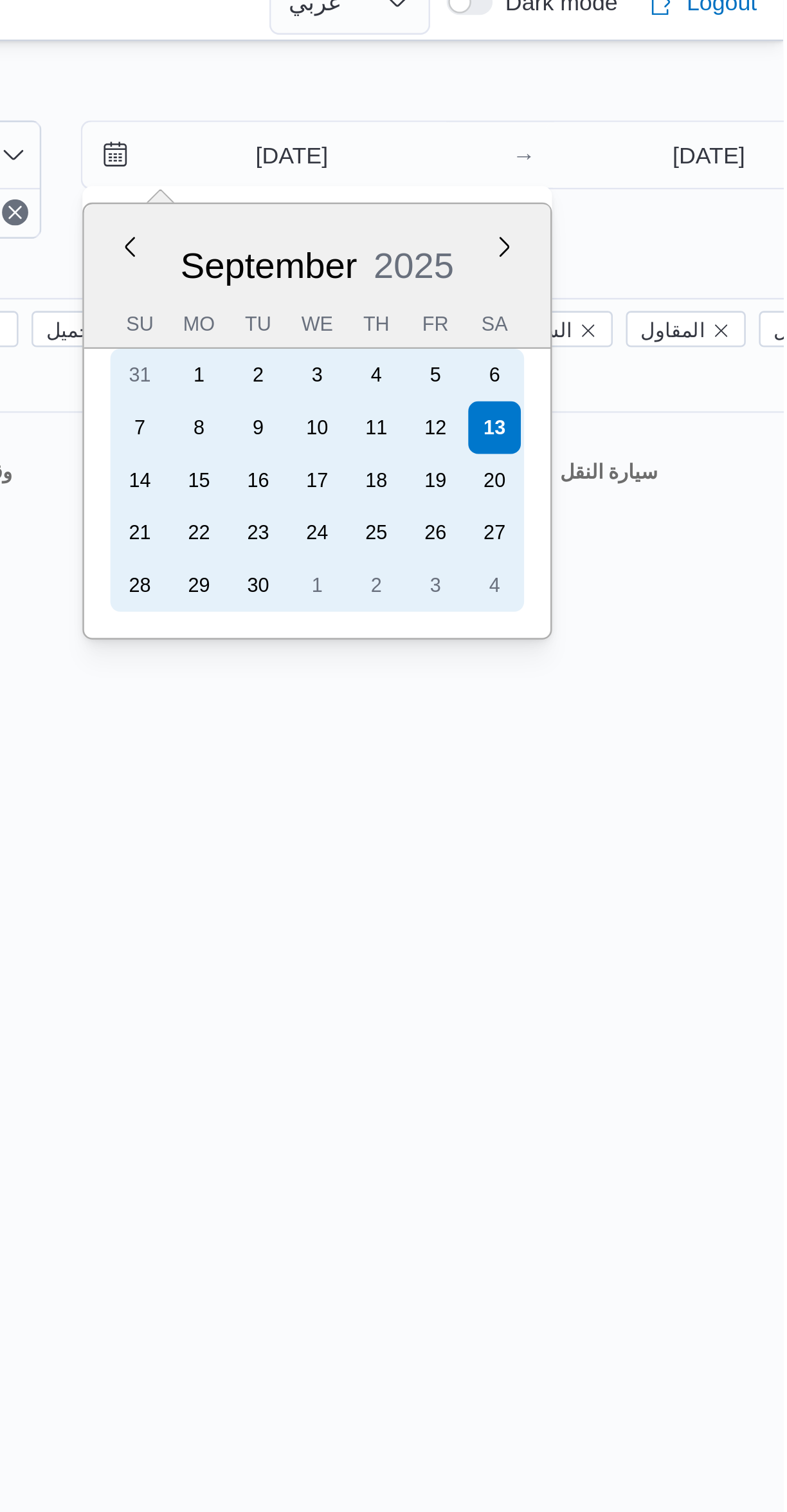
click at [629, 181] on div "11" at bounding box center [628, 183] width 21 height 21
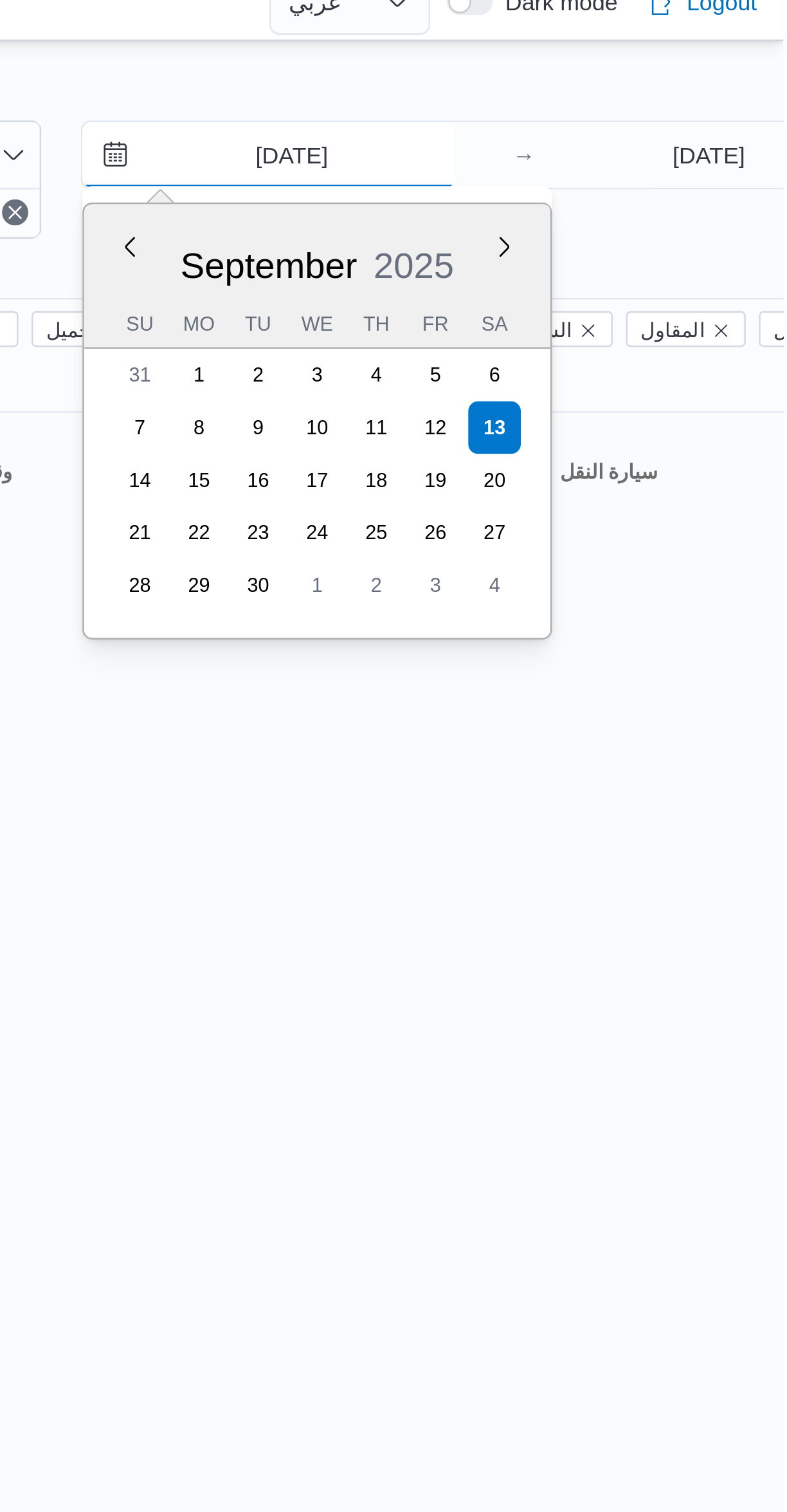
type input "[DATE]"
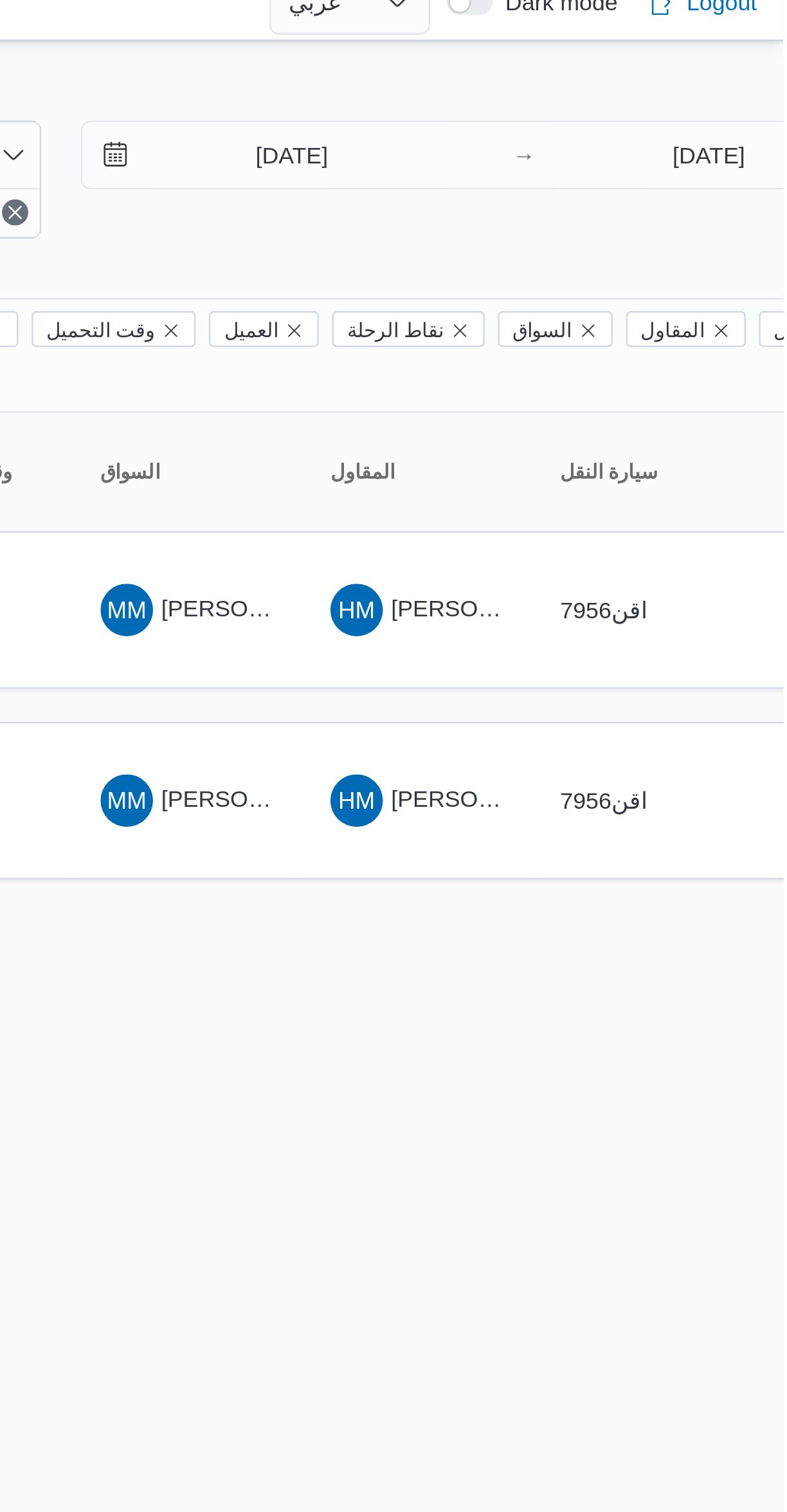
click at [524, 42] on div at bounding box center [552, 52] width 771 height 21
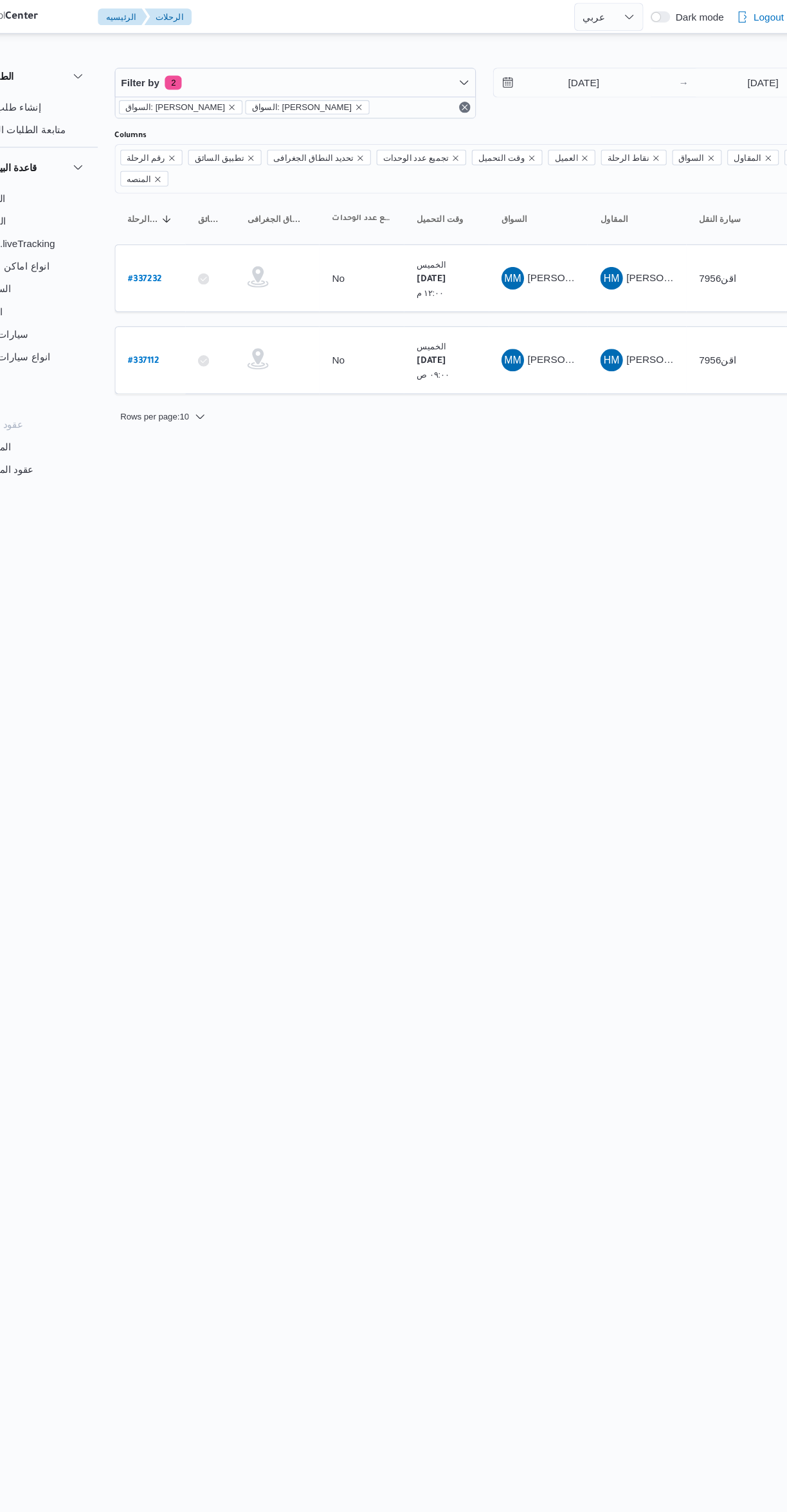
click at [197, 250] on b "# 337232" at bounding box center [194, 254] width 31 height 9
select select "ar"
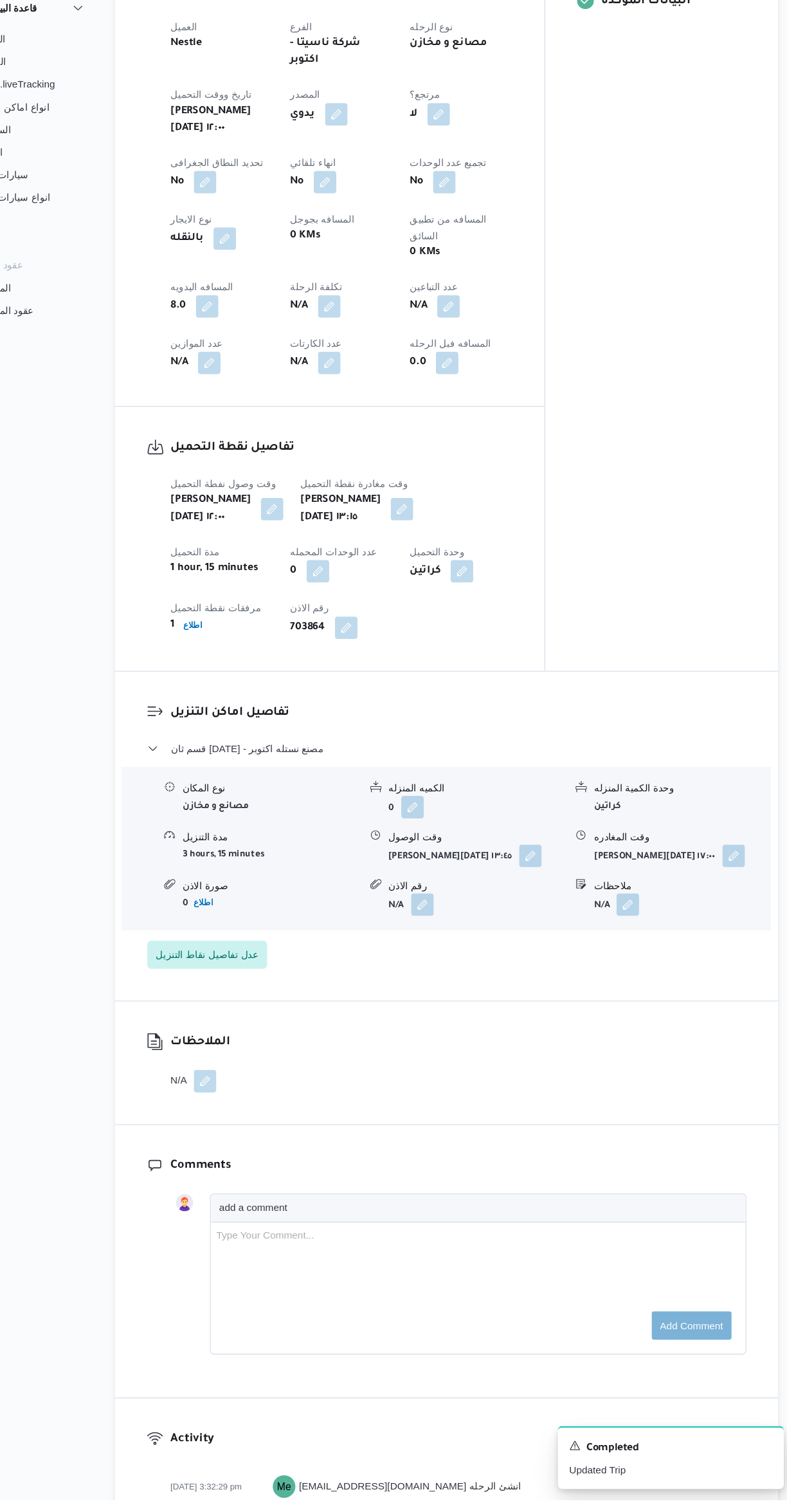
scroll to position [514, 0]
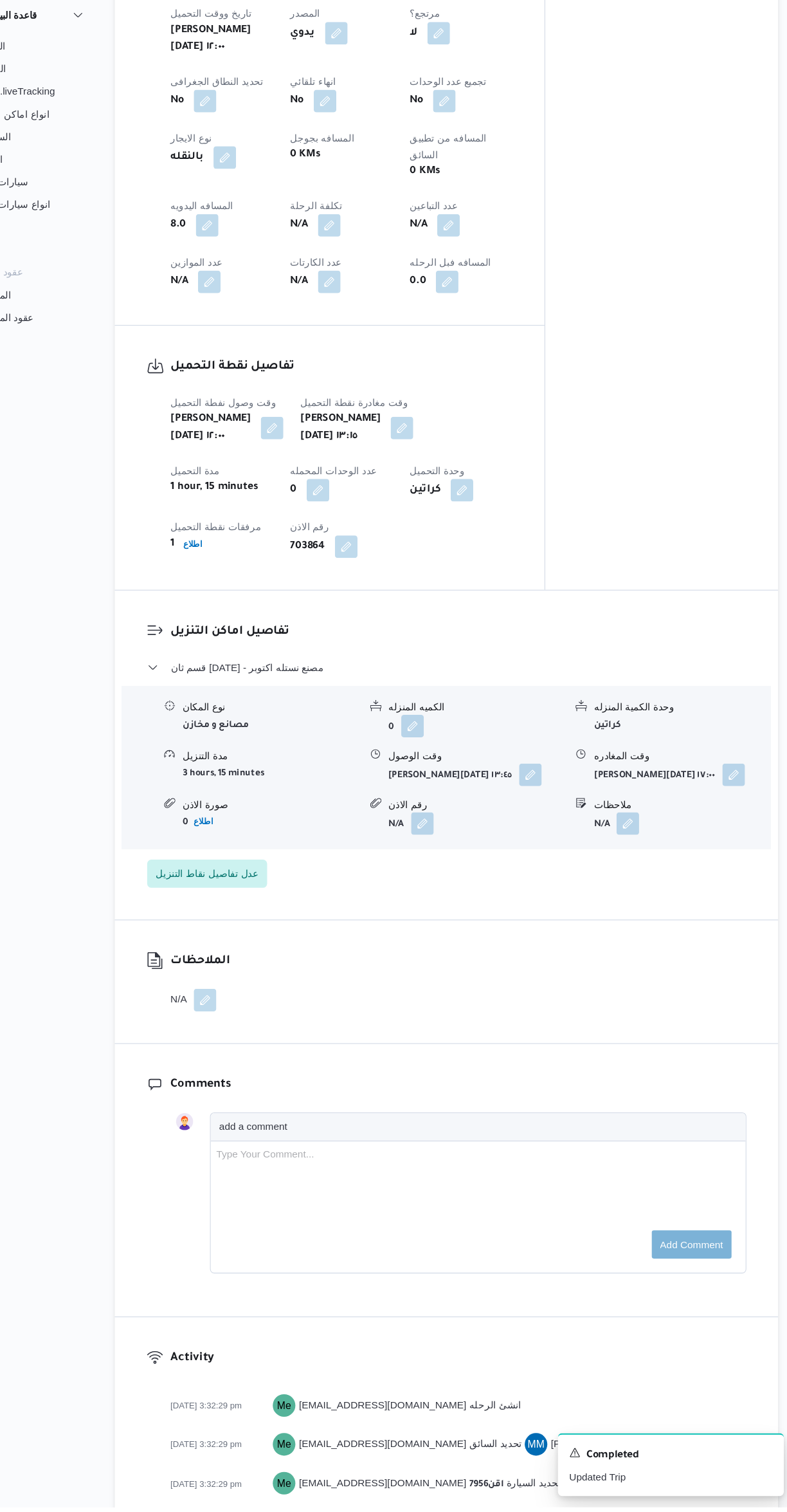
select select "ar"
